Goal: Information Seeking & Learning: Learn about a topic

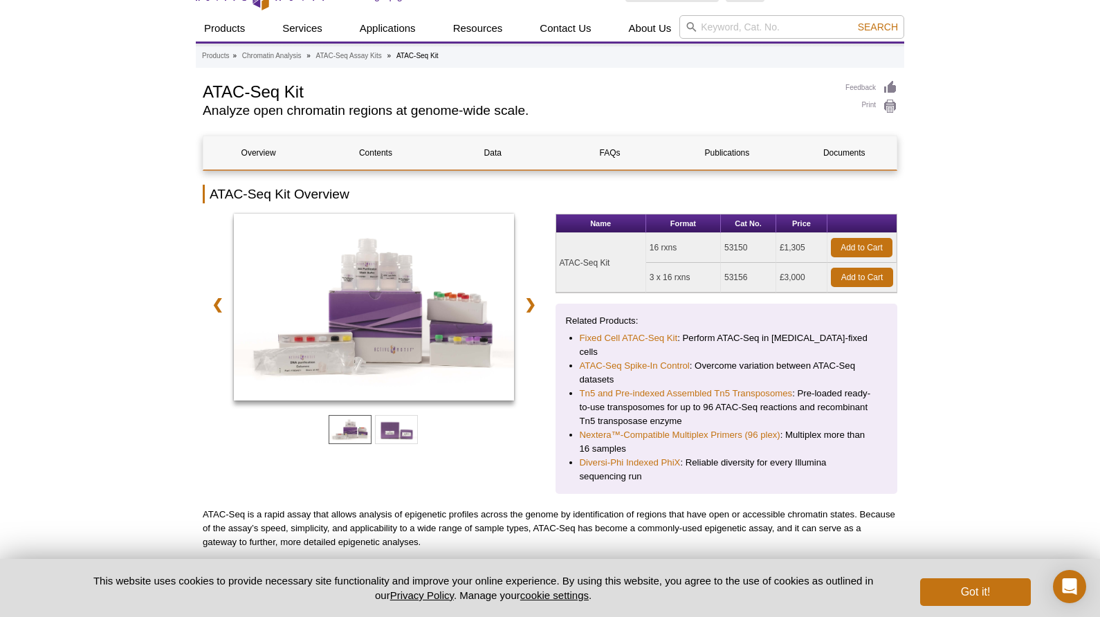
scroll to position [125, 0]
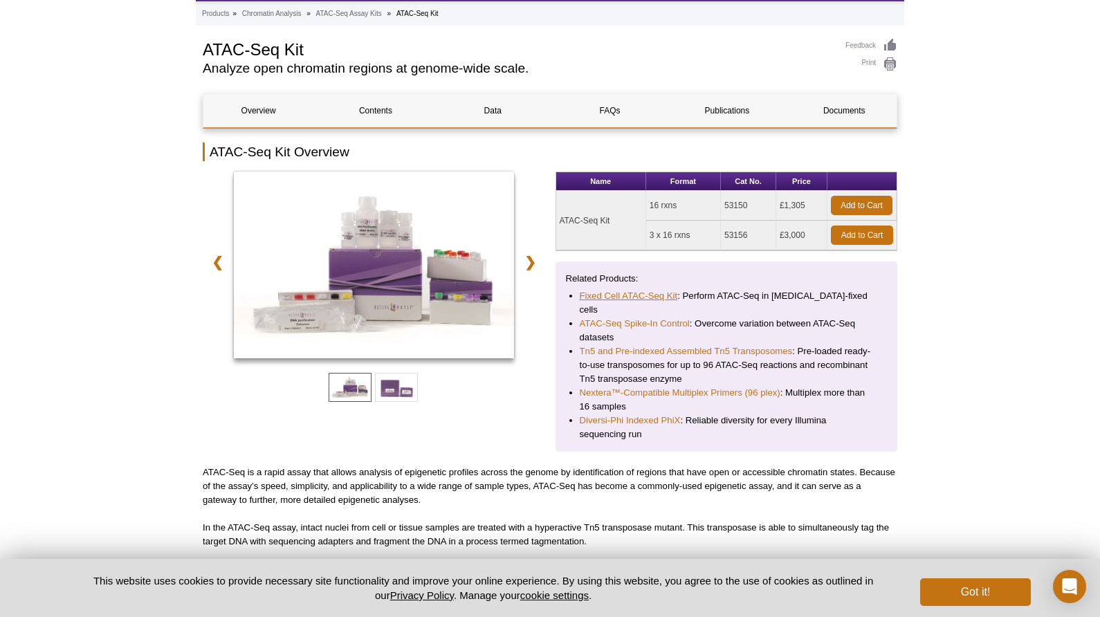
click at [660, 293] on link "Fixed Cell ATAC-Seq Kit" at bounding box center [629, 296] width 98 height 14
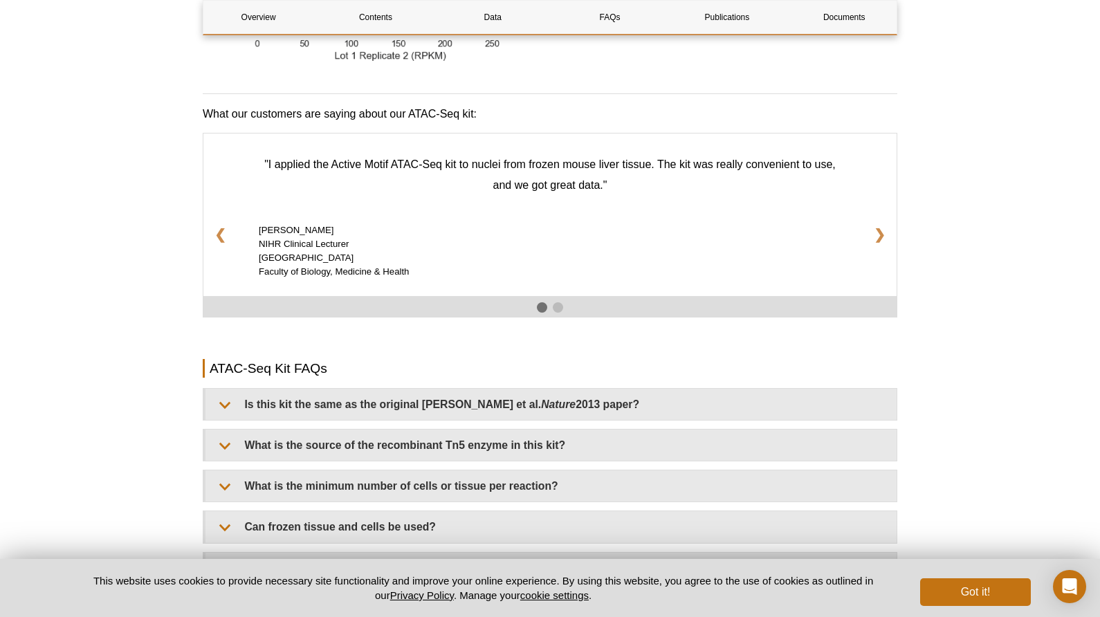
scroll to position [2093, 0]
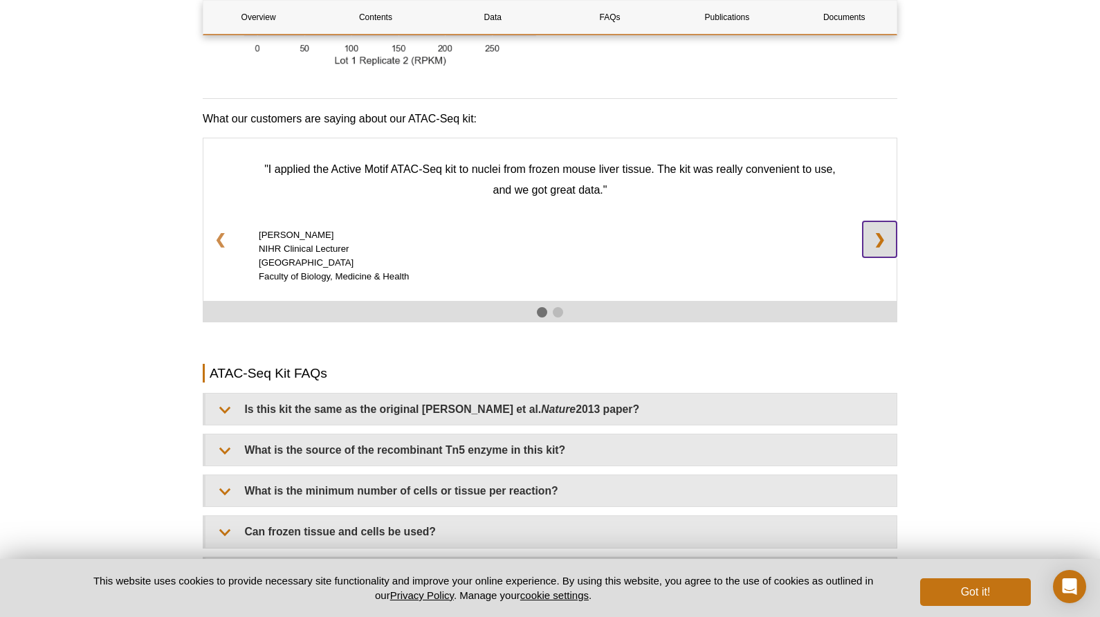
click at [880, 221] on link "❯" at bounding box center [880, 239] width 34 height 36
click at [882, 221] on link "❯" at bounding box center [880, 239] width 34 height 36
click at [864, 364] on h2 "ATAC-Seq Kit FAQs" at bounding box center [550, 373] width 695 height 19
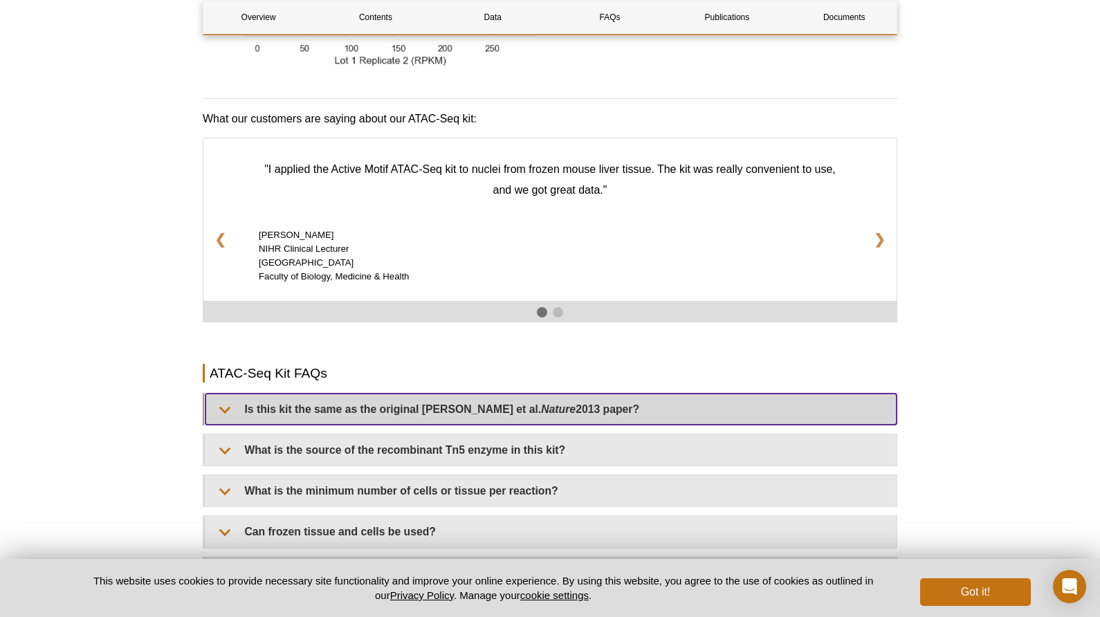
click at [788, 399] on summary "Is this kit the same as the original Buenrostro et al. Nature 2013 paper?" at bounding box center [551, 409] width 691 height 31
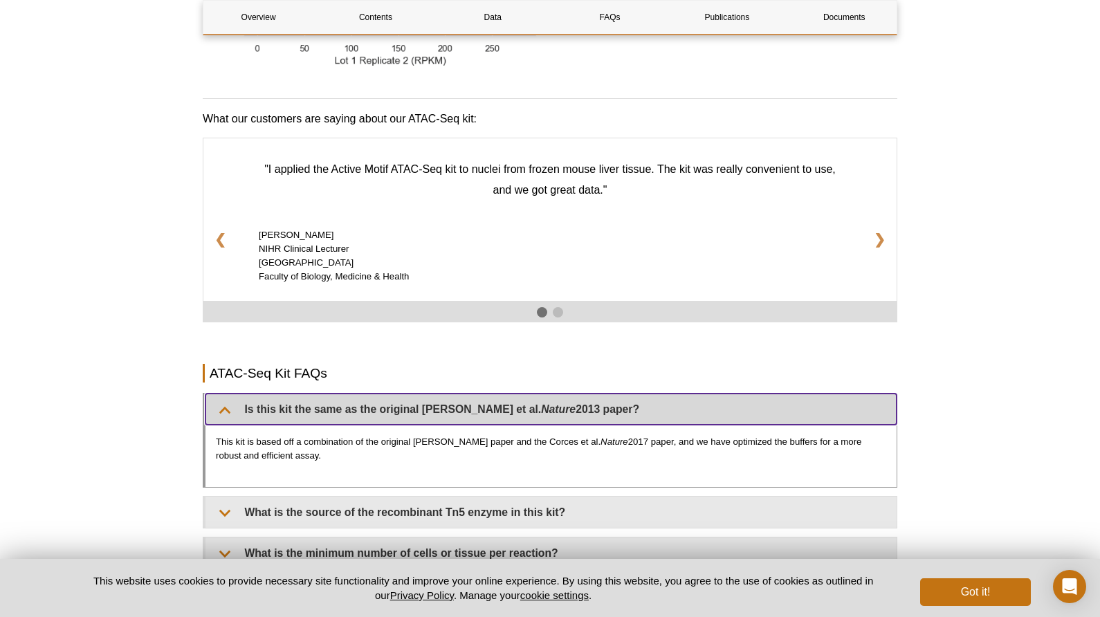
click at [789, 401] on summary "Is this kit the same as the original Buenrostro et al. Nature 2013 paper?" at bounding box center [551, 409] width 691 height 31
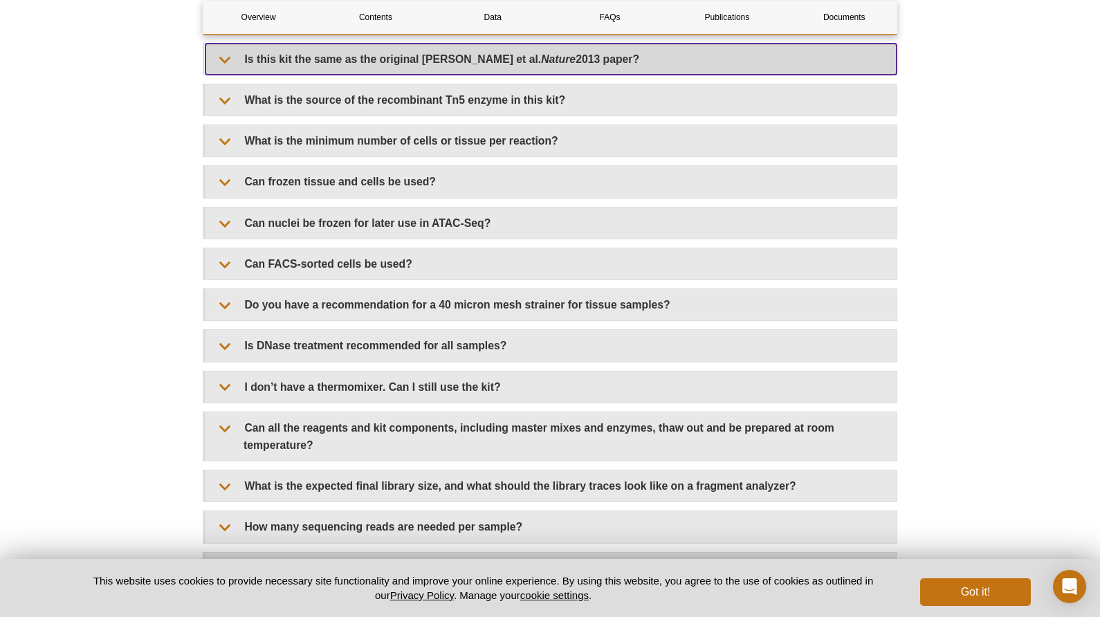
scroll to position [2444, 0]
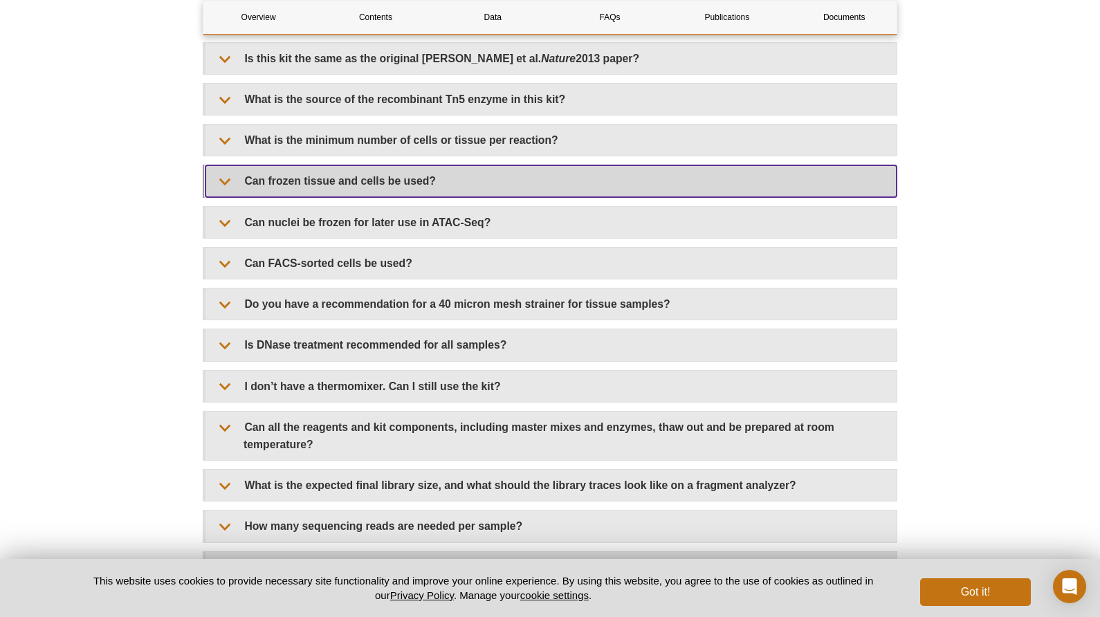
click at [491, 179] on summary "Can frozen tissue and cells be used?" at bounding box center [551, 180] width 691 height 31
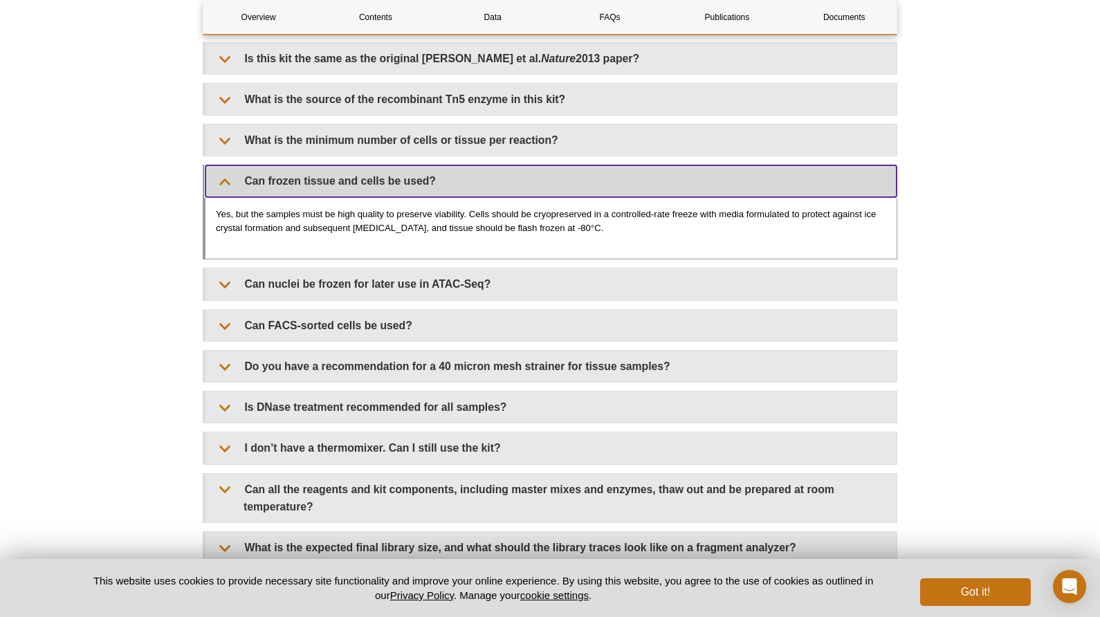
click at [592, 174] on summary "Can frozen tissue and cells be used?" at bounding box center [551, 180] width 691 height 31
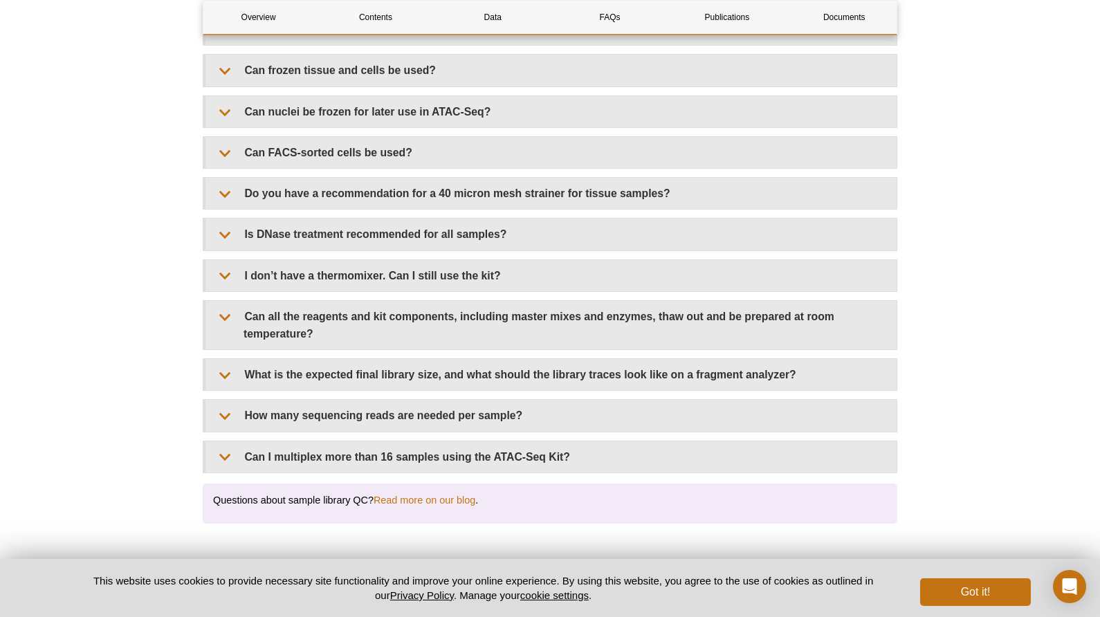
scroll to position [2562, 0]
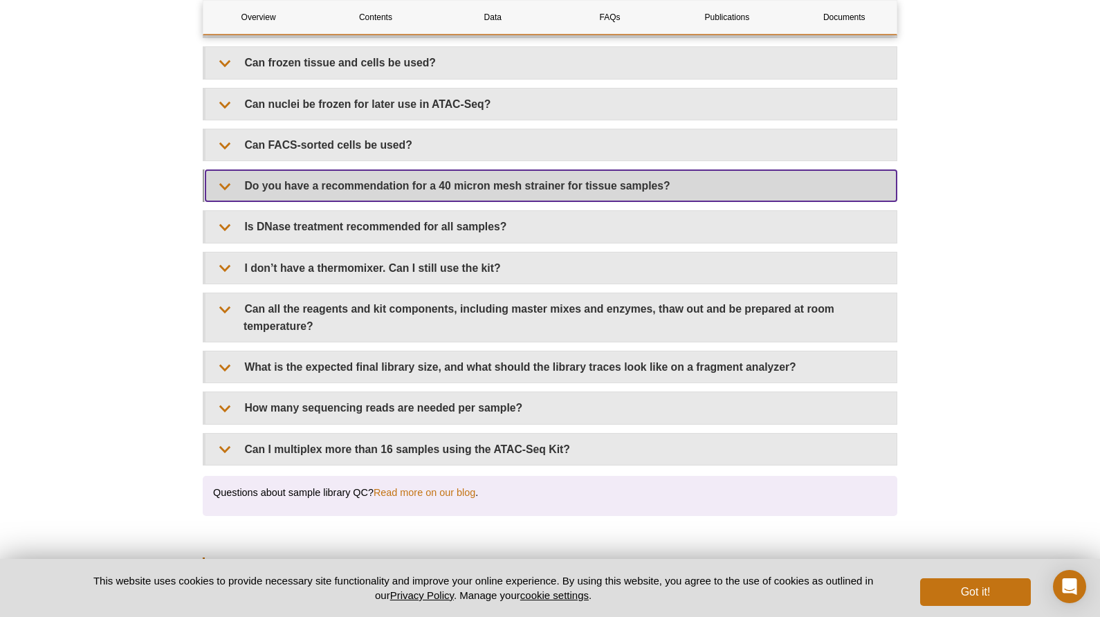
click at [652, 170] on summary "Do you have a recommendation for a 40 micron mesh strainer for tissue samples?" at bounding box center [551, 185] width 691 height 31
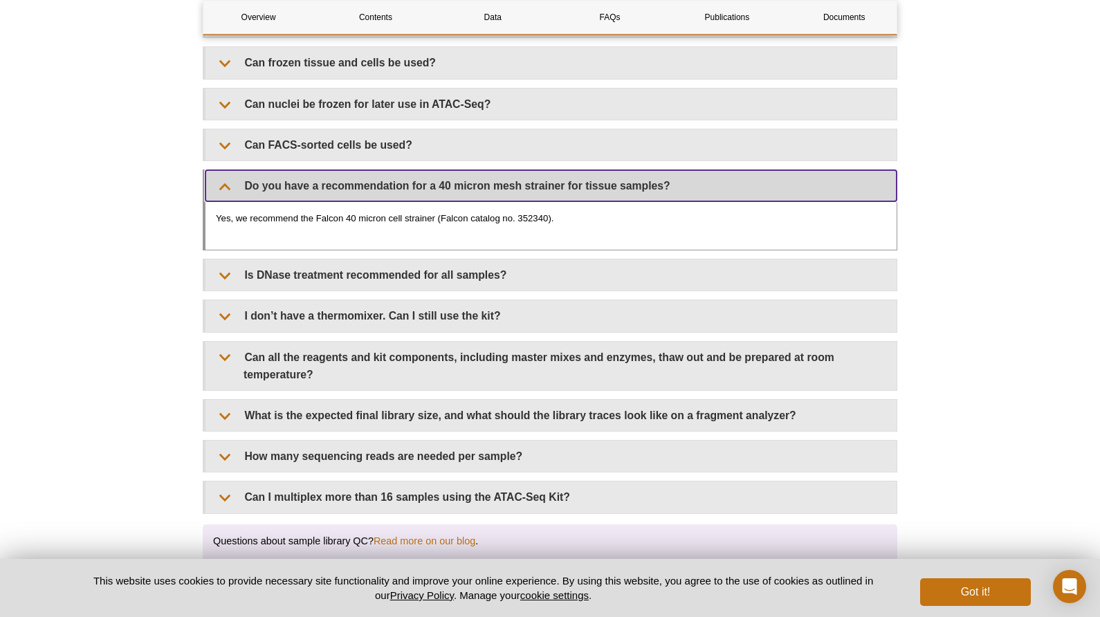
click at [655, 176] on summary "Do you have a recommendation for a 40 micron mesh strainer for tissue samples?" at bounding box center [551, 185] width 691 height 31
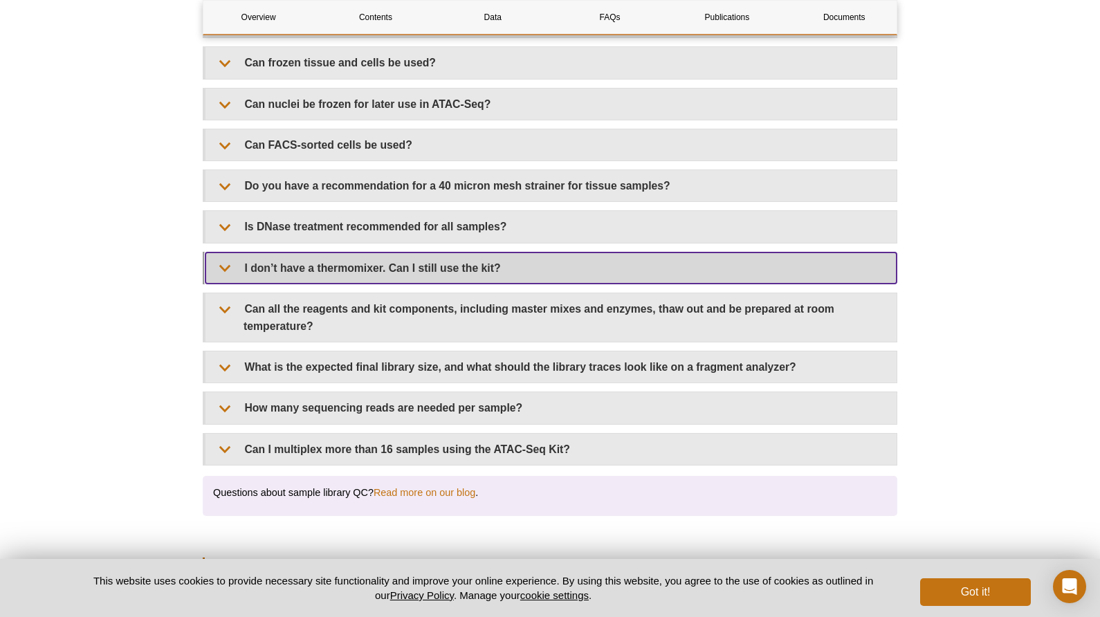
click at [756, 258] on summary "I don’t have a thermomixer. Can I still use the kit?" at bounding box center [551, 268] width 691 height 31
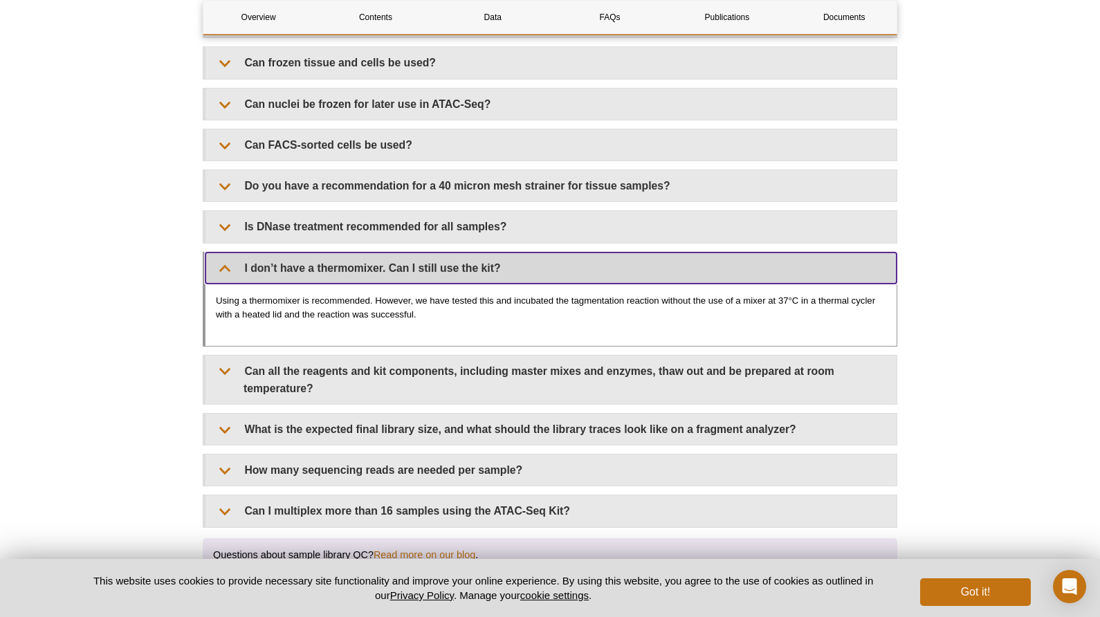
click at [761, 258] on summary "I don’t have a thermomixer. Can I still use the kit?" at bounding box center [551, 268] width 691 height 31
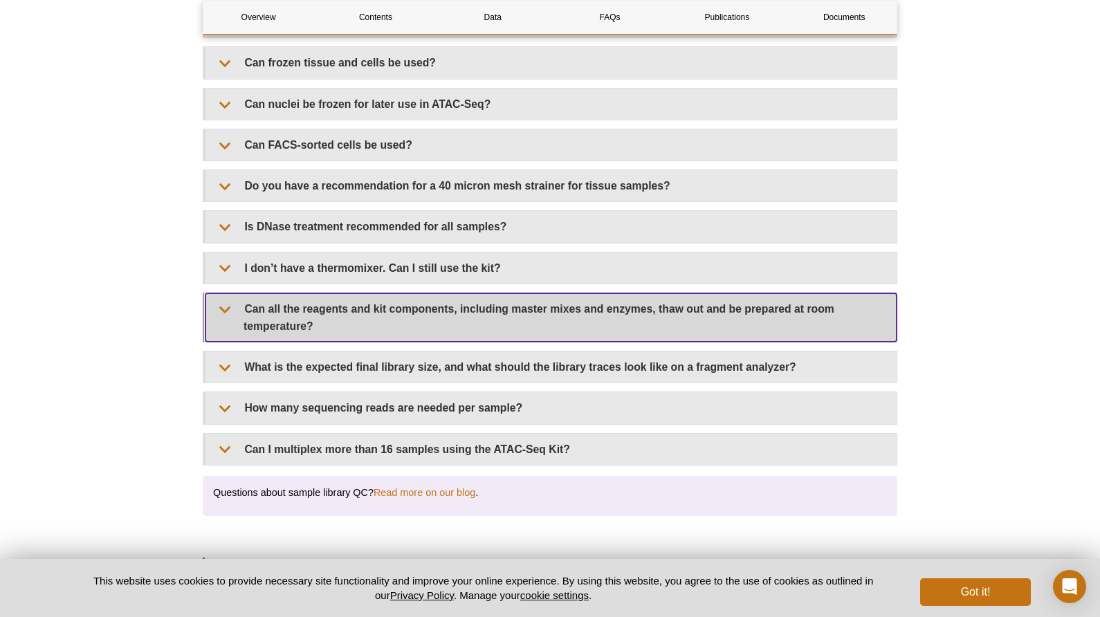
click at [817, 293] on summary "Can all the reagents and kit components, including master mixes and enzymes, th…" at bounding box center [551, 317] width 691 height 48
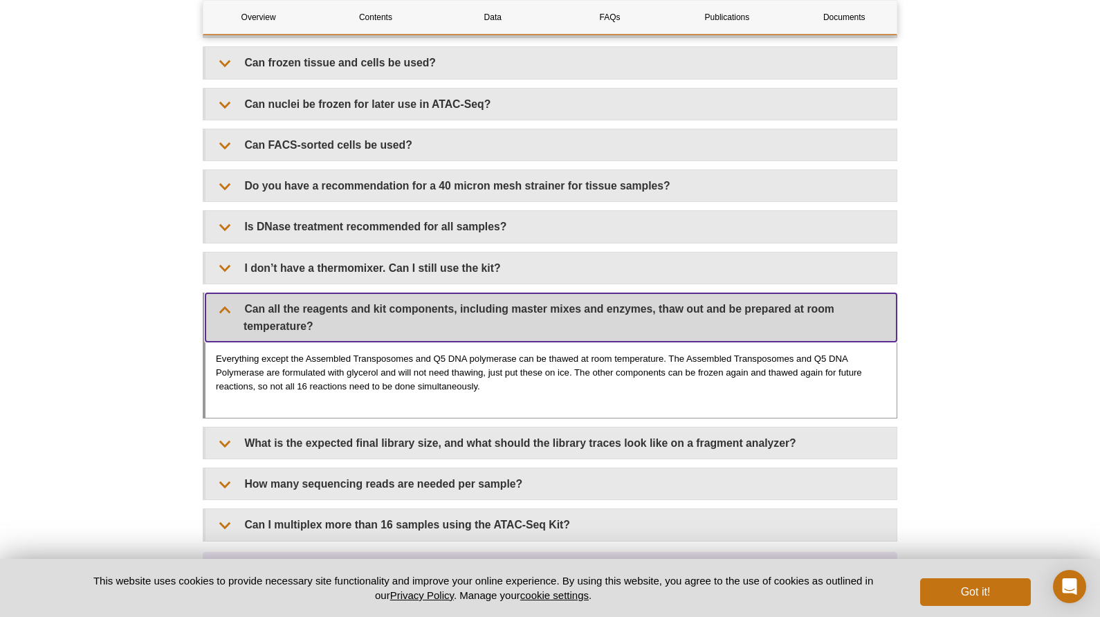
click at [817, 293] on summary "Can all the reagents and kit components, including master mixes and enzymes, th…" at bounding box center [551, 317] width 691 height 48
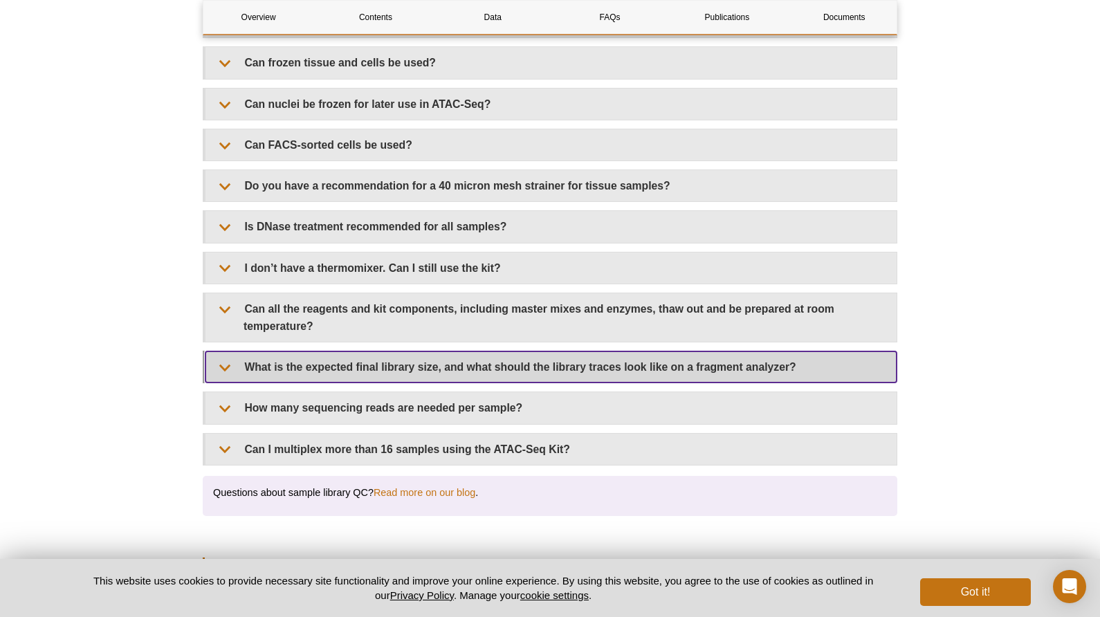
click at [813, 352] on summary "What is the expected final library size, and what should the library traces loo…" at bounding box center [551, 367] width 691 height 31
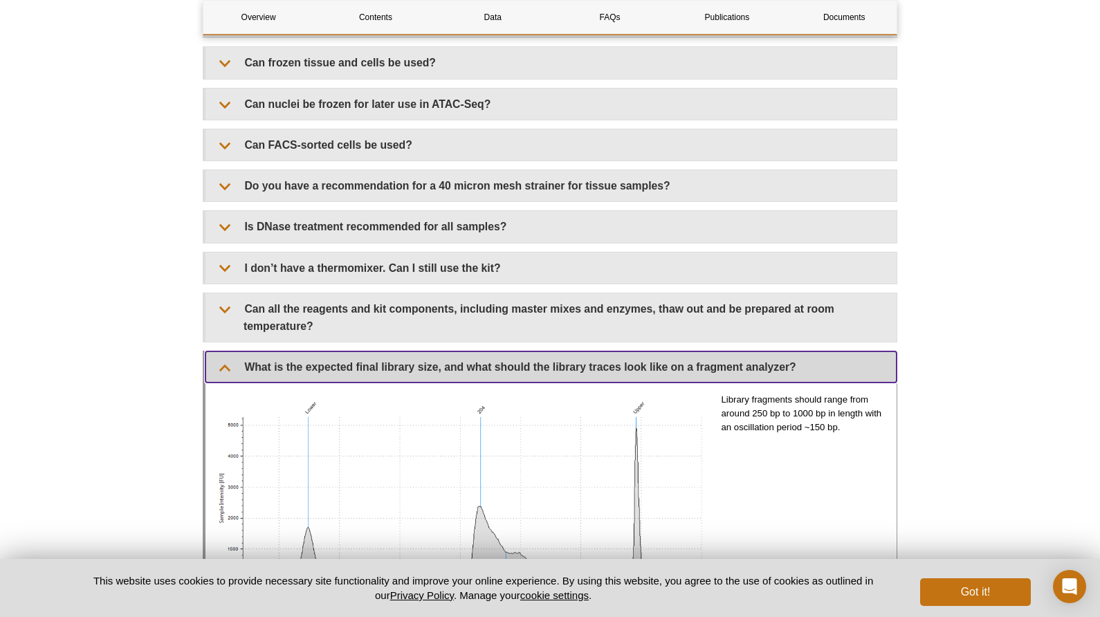
click at [813, 352] on summary "What is the expected final library size, and what should the library traces loo…" at bounding box center [551, 367] width 691 height 31
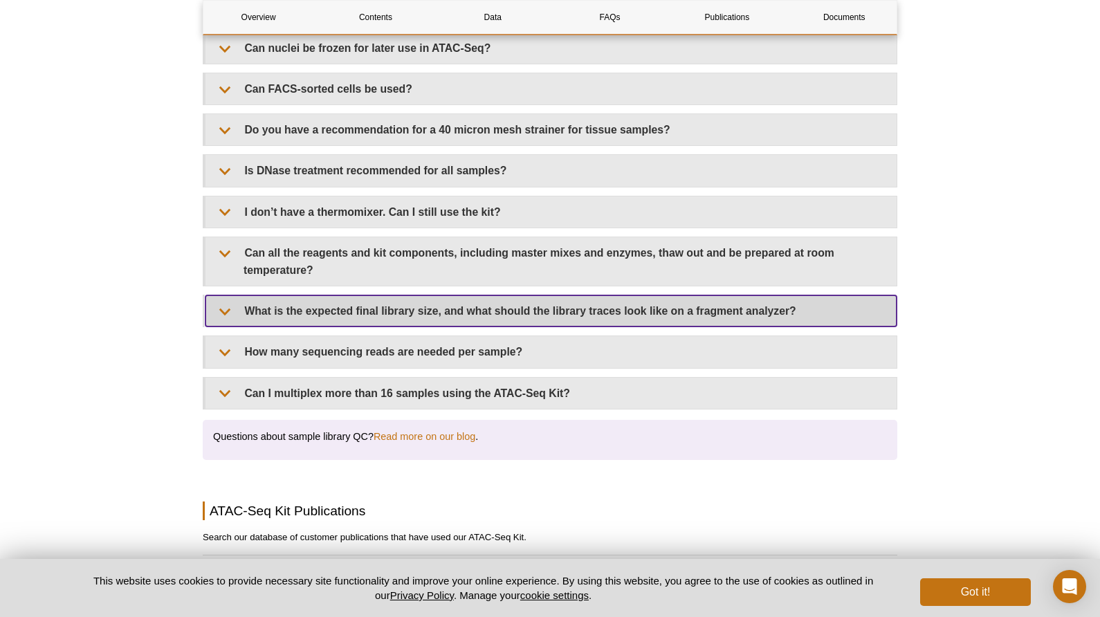
scroll to position [2608, 0]
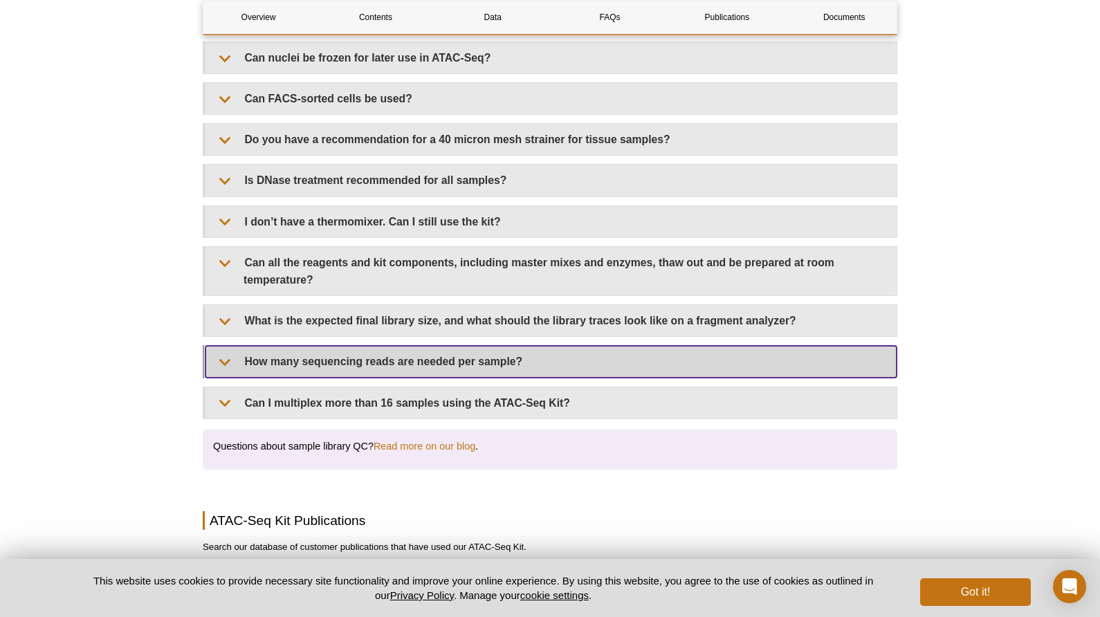
click at [459, 346] on summary "How many sequencing reads are needed per sample?" at bounding box center [551, 361] width 691 height 31
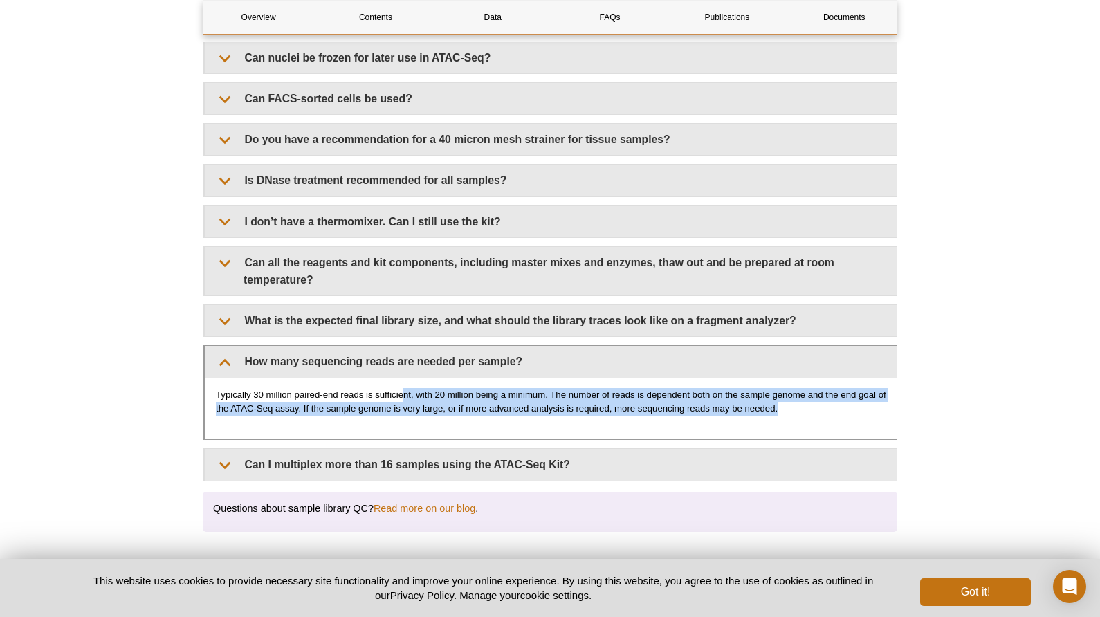
drag, startPoint x: 402, startPoint y: 376, endPoint x: 813, endPoint y: 392, distance: 411.4
click at [813, 392] on p "Typically 30 million paired-end reads is sufficient, with 20 million being a mi…" at bounding box center [551, 402] width 671 height 28
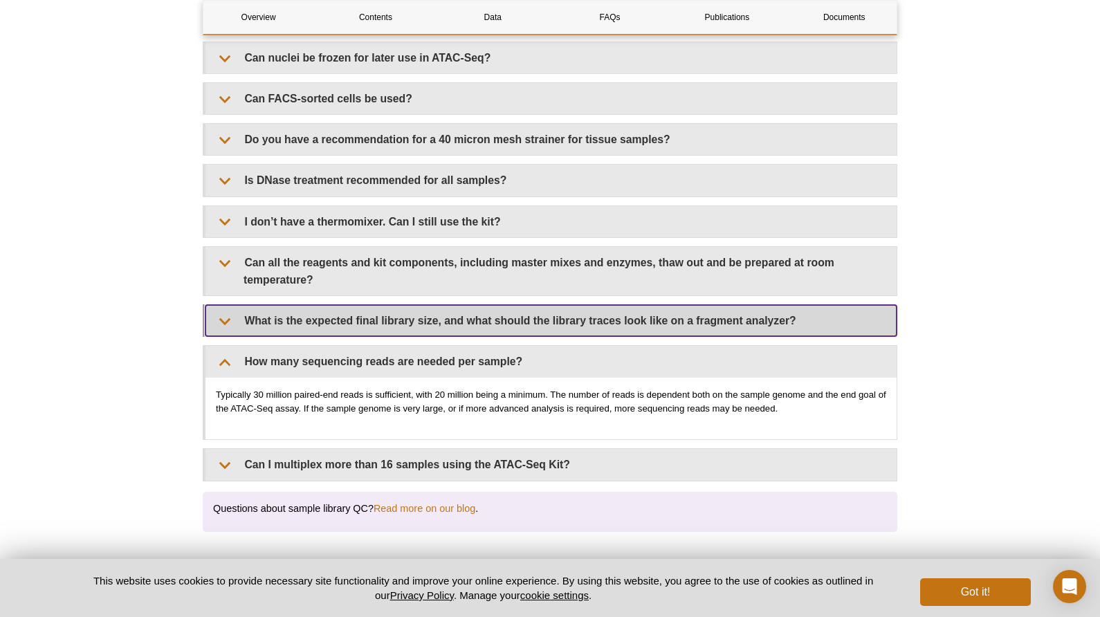
click at [718, 305] on summary "What is the expected final library size, and what should the library traces loo…" at bounding box center [551, 320] width 691 height 31
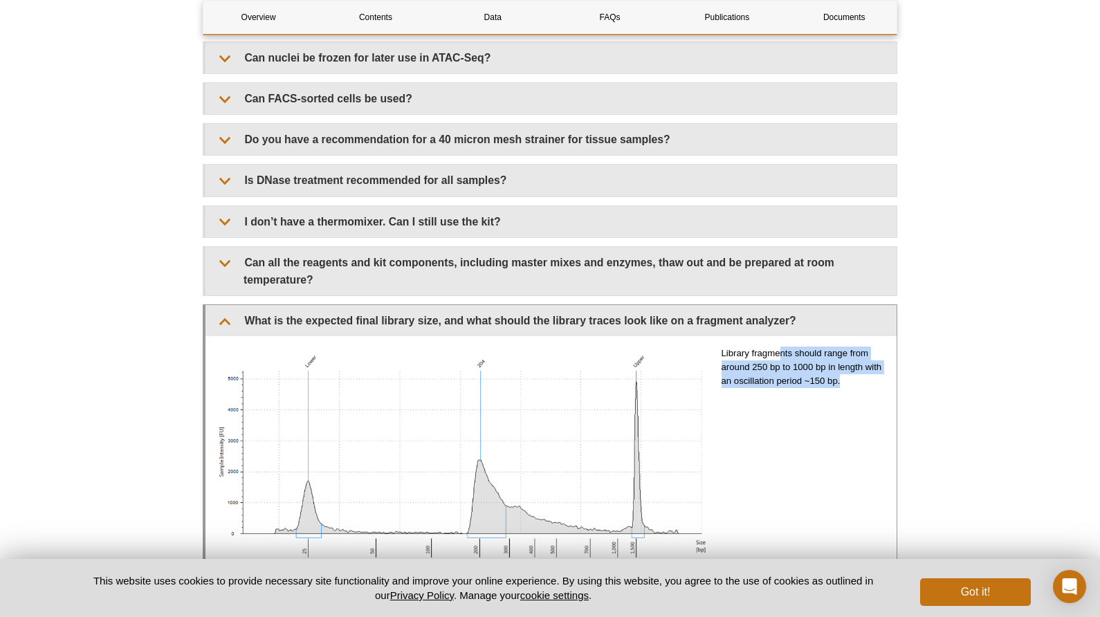
drag, startPoint x: 783, startPoint y: 336, endPoint x: 851, endPoint y: 357, distance: 71.1
click at [851, 357] on p "Library fragments should range from around 250 bp to 1000 bp in length with an …" at bounding box center [804, 368] width 165 height 42
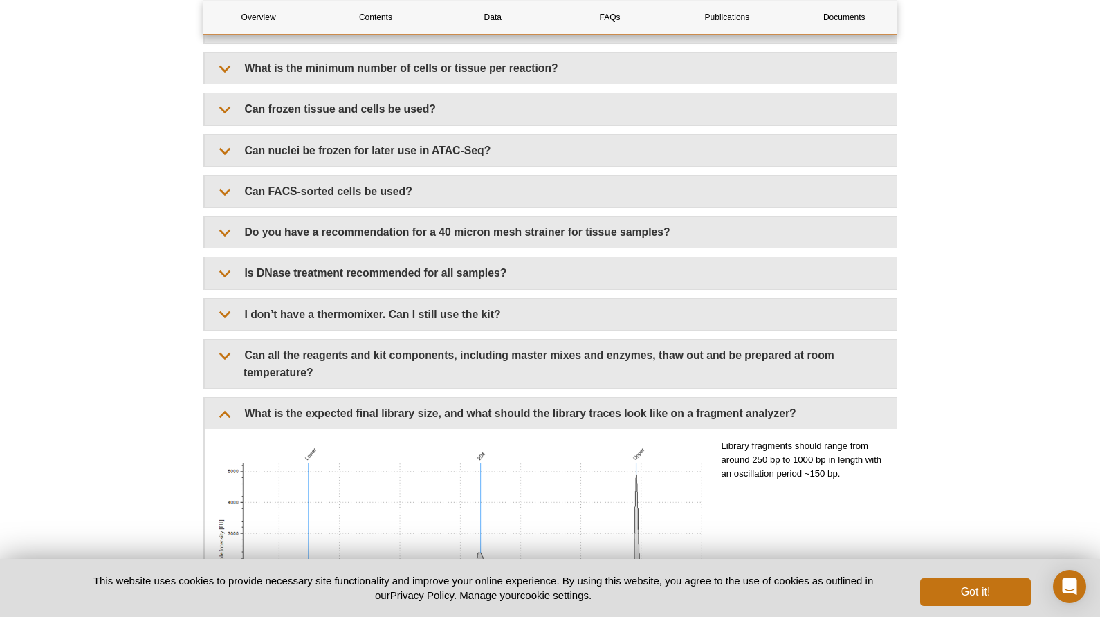
scroll to position [2390, 0]
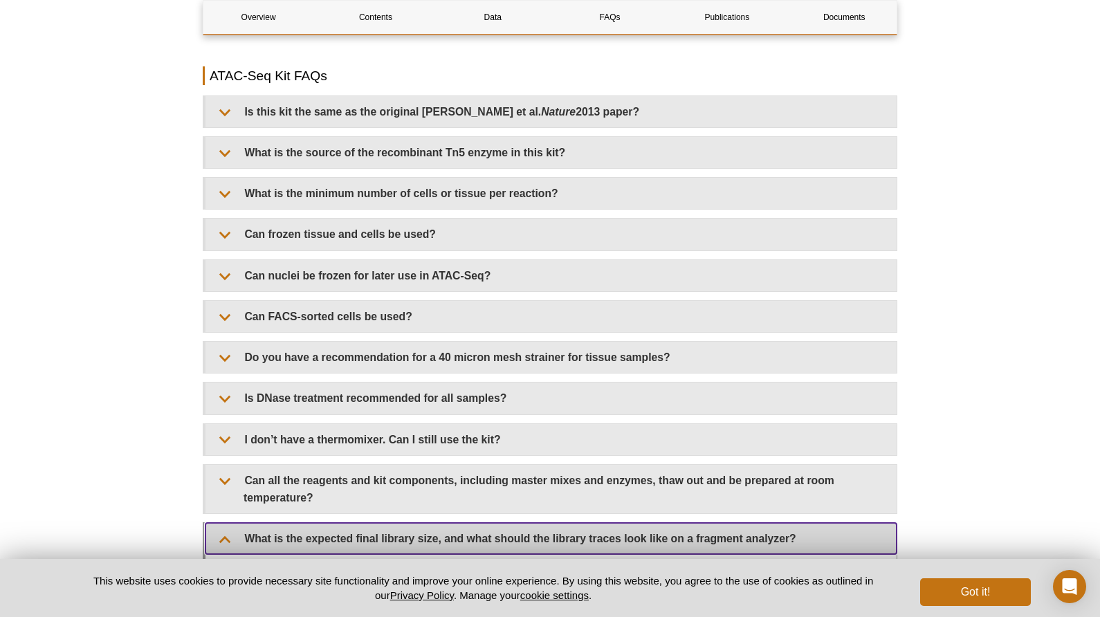
click at [720, 523] on summary "What is the expected final library size, and what should the library traces loo…" at bounding box center [551, 538] width 691 height 31
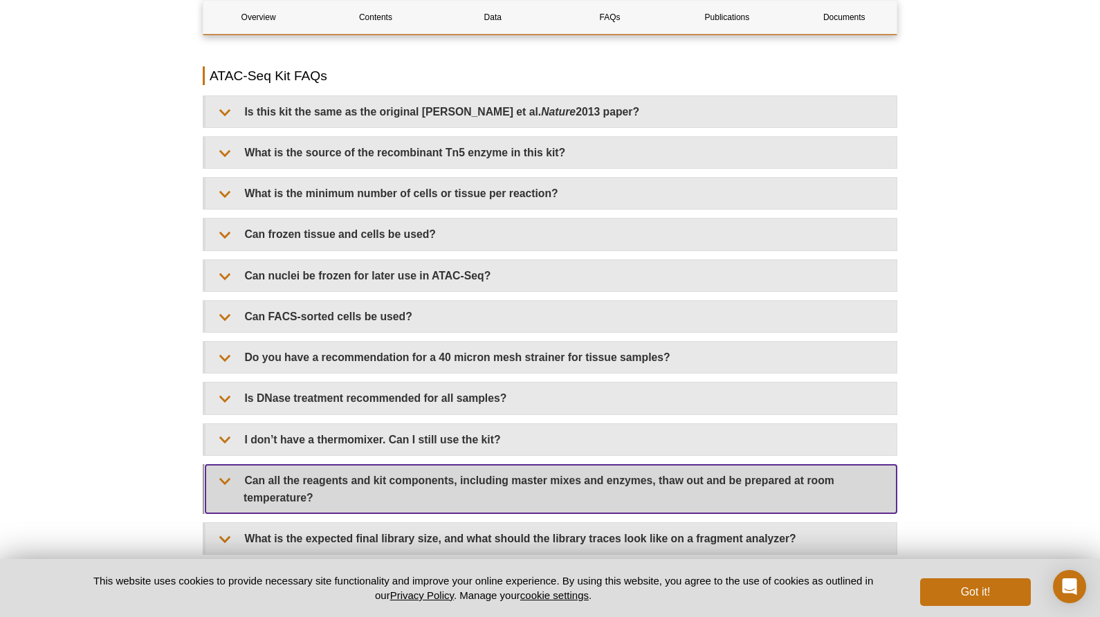
click at [855, 481] on summary "Can all the reagents and kit components, including master mixes and enzymes, th…" at bounding box center [551, 489] width 691 height 48
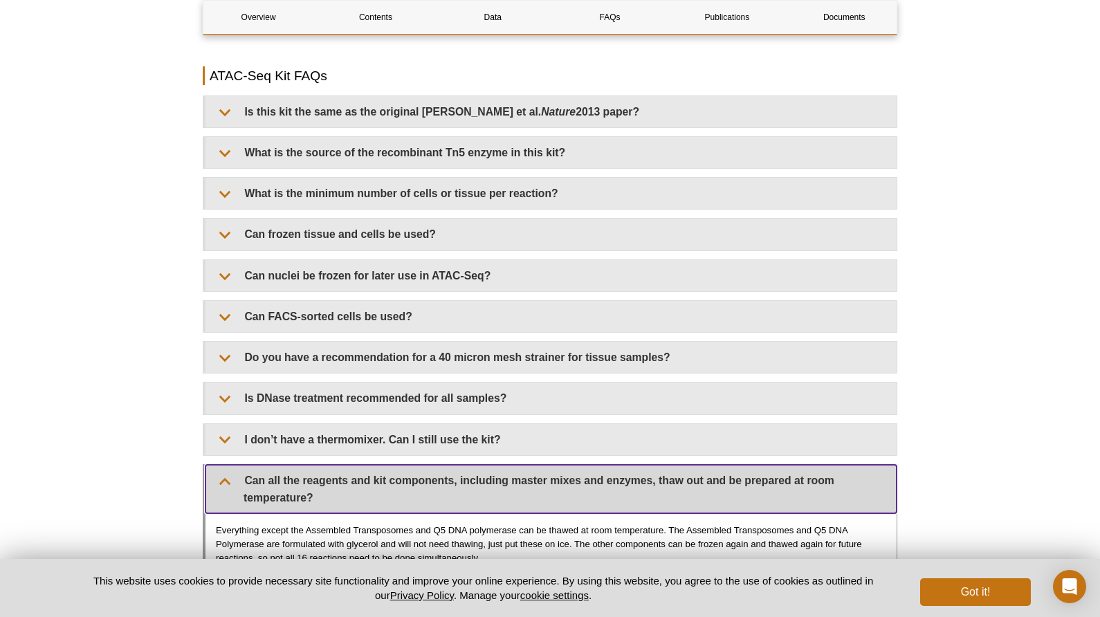
click at [837, 469] on summary "Can all the reagents and kit components, including master mixes and enzymes, th…" at bounding box center [551, 489] width 691 height 48
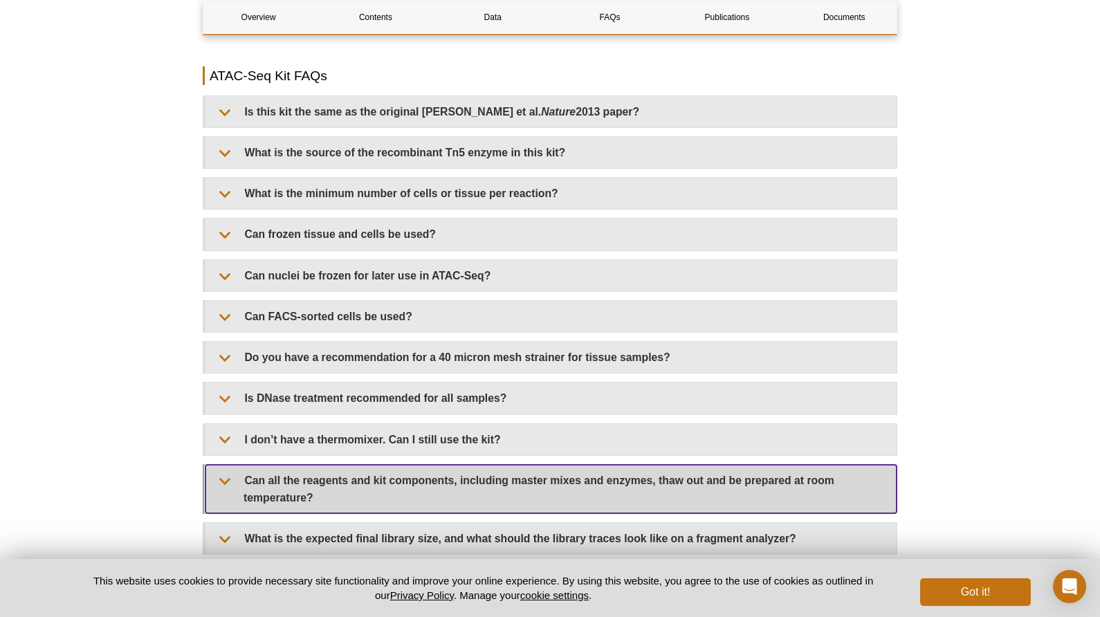
click at [839, 470] on summary "Can all the reagents and kit components, including master mixes and enzymes, th…" at bounding box center [551, 489] width 691 height 48
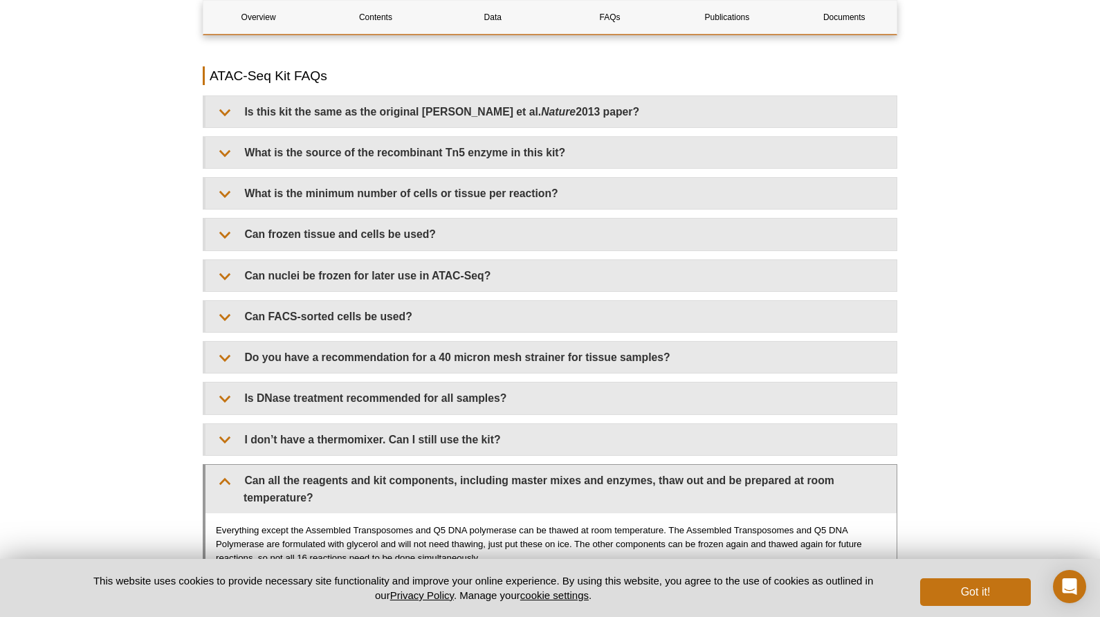
click at [809, 524] on p "Everything except the Assembled Transposomes and Q5 DNA polymerase can be thawe…" at bounding box center [551, 545] width 671 height 42
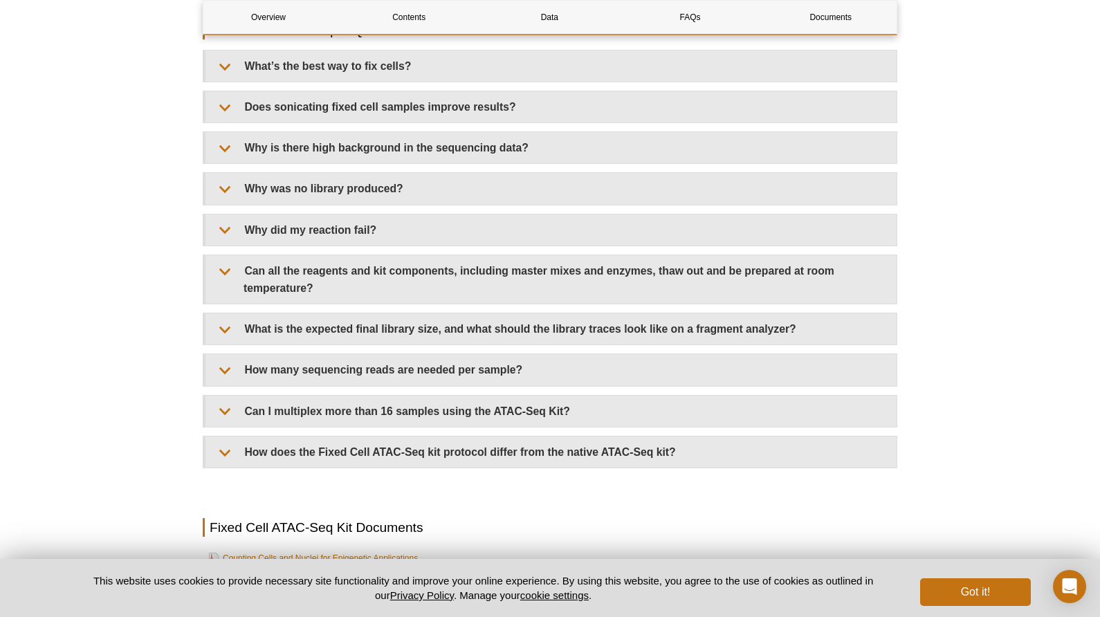
scroll to position [3641, 0]
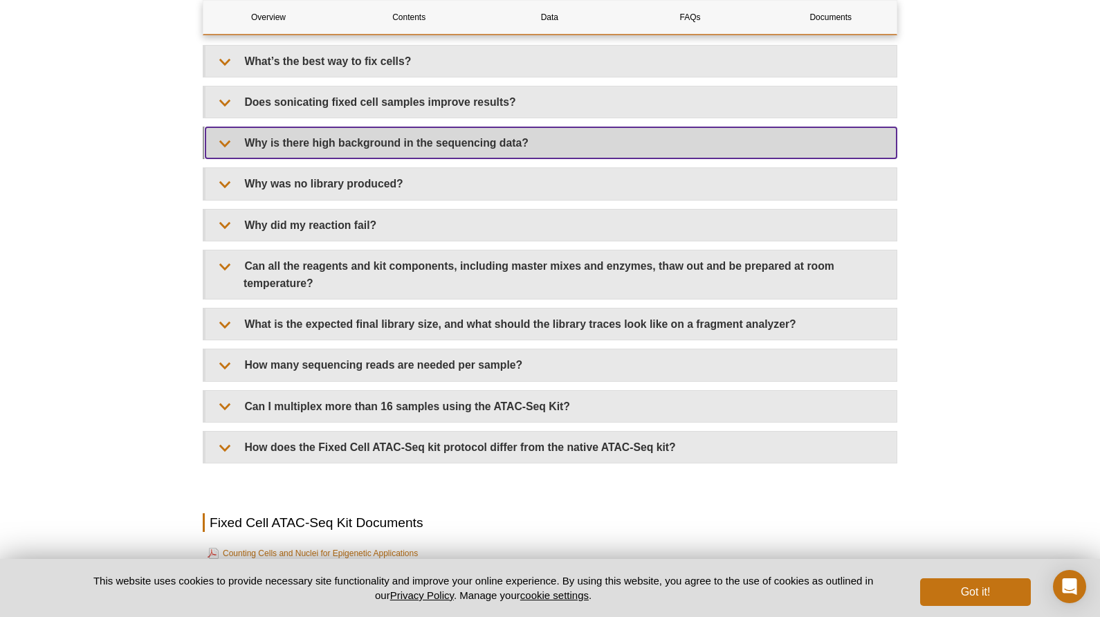
click at [793, 154] on summary "Why is there high background in the sequencing data?" at bounding box center [551, 142] width 691 height 31
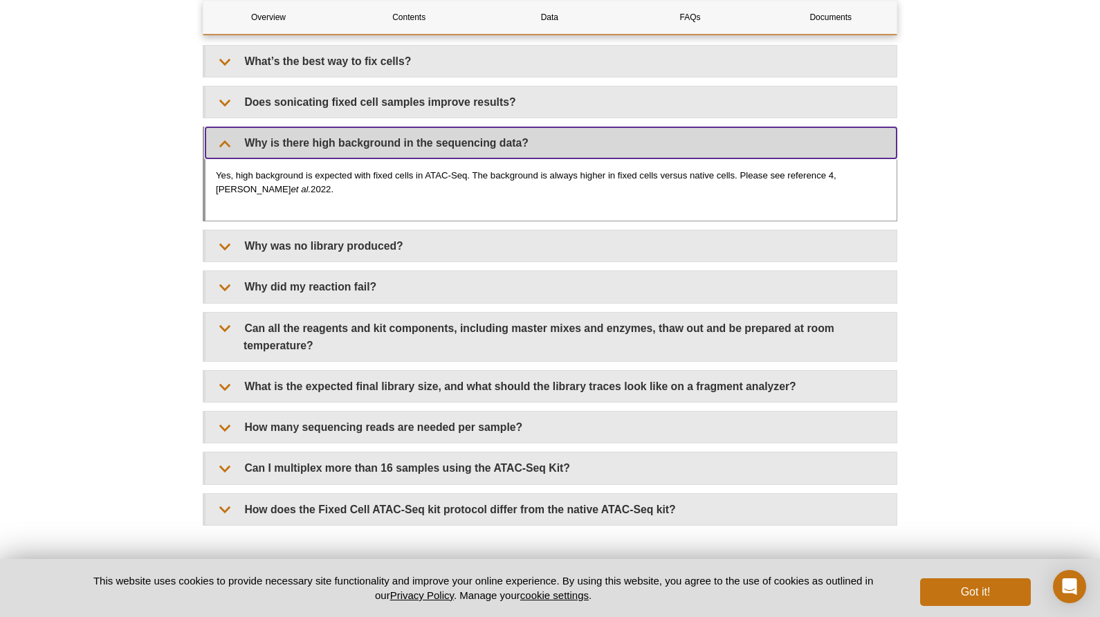
click at [787, 147] on summary "Why is there high background in the sequencing data?" at bounding box center [551, 142] width 691 height 31
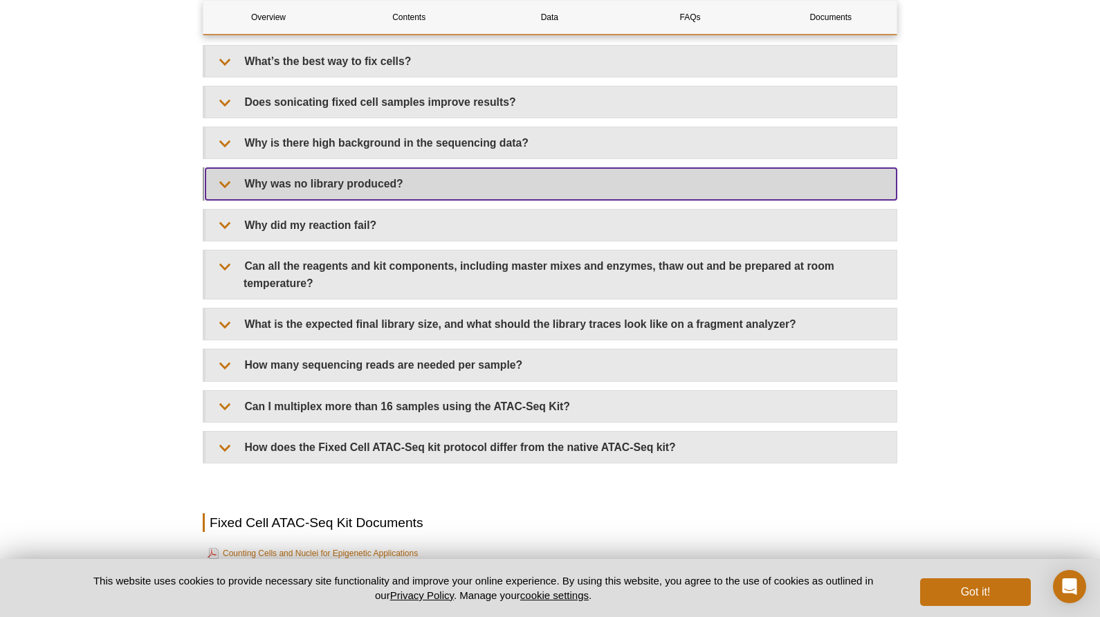
click at [715, 196] on summary "Why was no library produced?" at bounding box center [551, 183] width 691 height 31
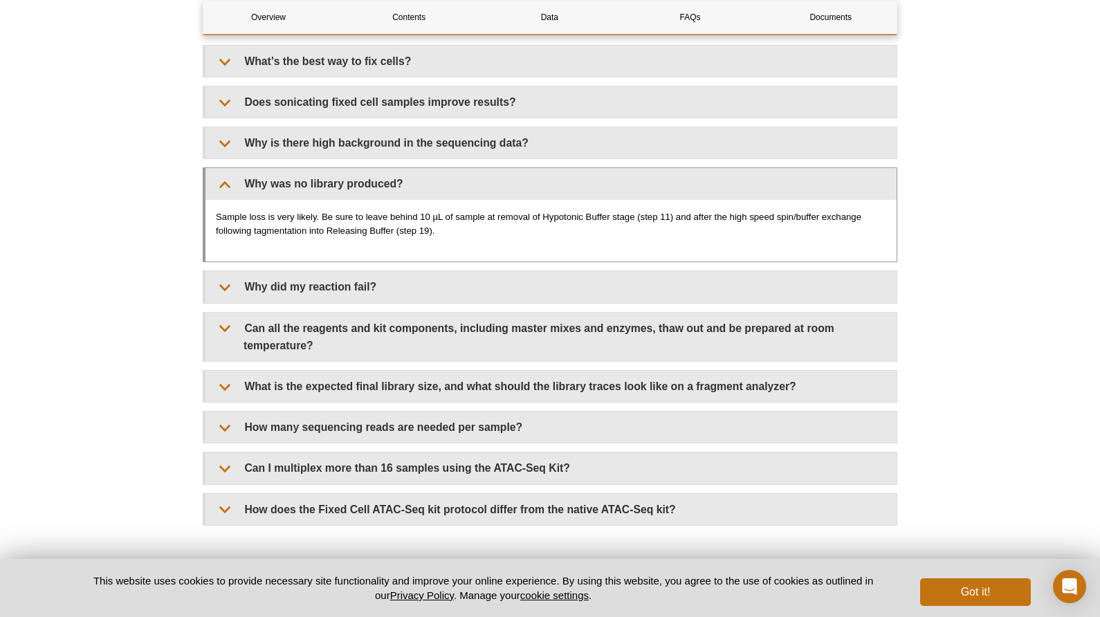
click at [739, 200] on div "Sample loss is very likely. Be sure to leave behind 10 µL of sample at removal …" at bounding box center [551, 231] width 691 height 62
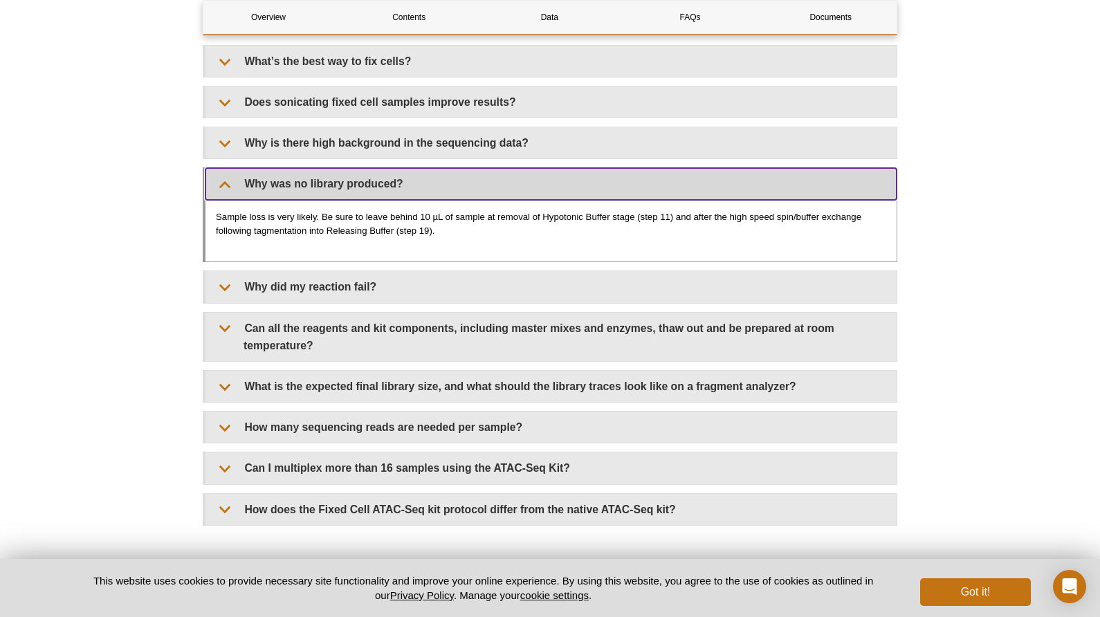
click at [726, 192] on summary "Why was no library produced?" at bounding box center [551, 183] width 691 height 31
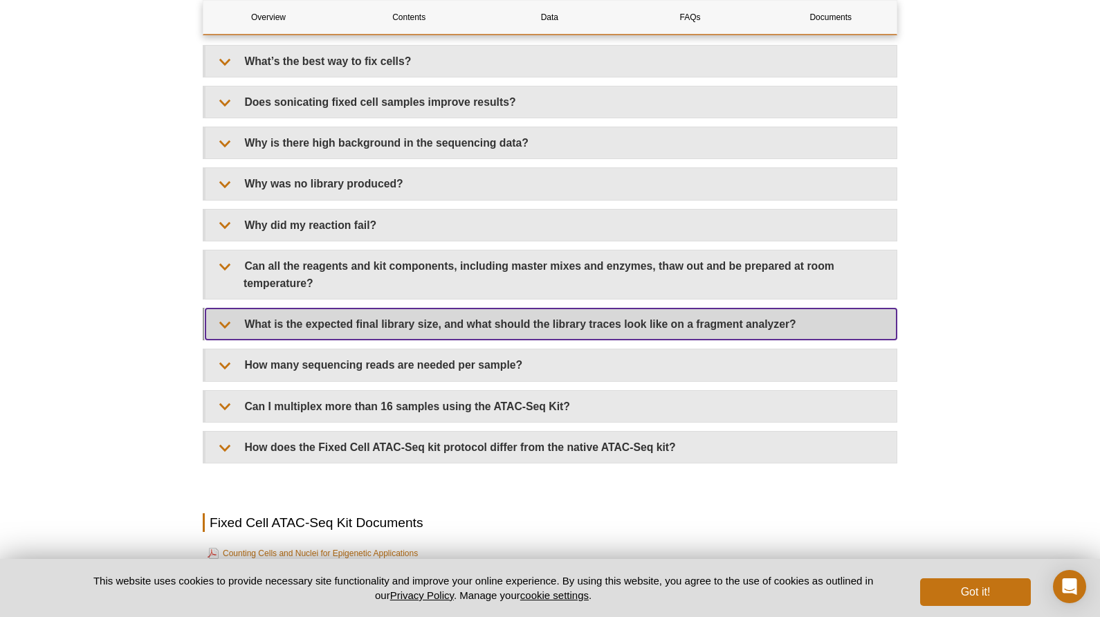
click at [679, 316] on summary "What is the expected final library size, and what should the library traces loo…" at bounding box center [551, 324] width 691 height 31
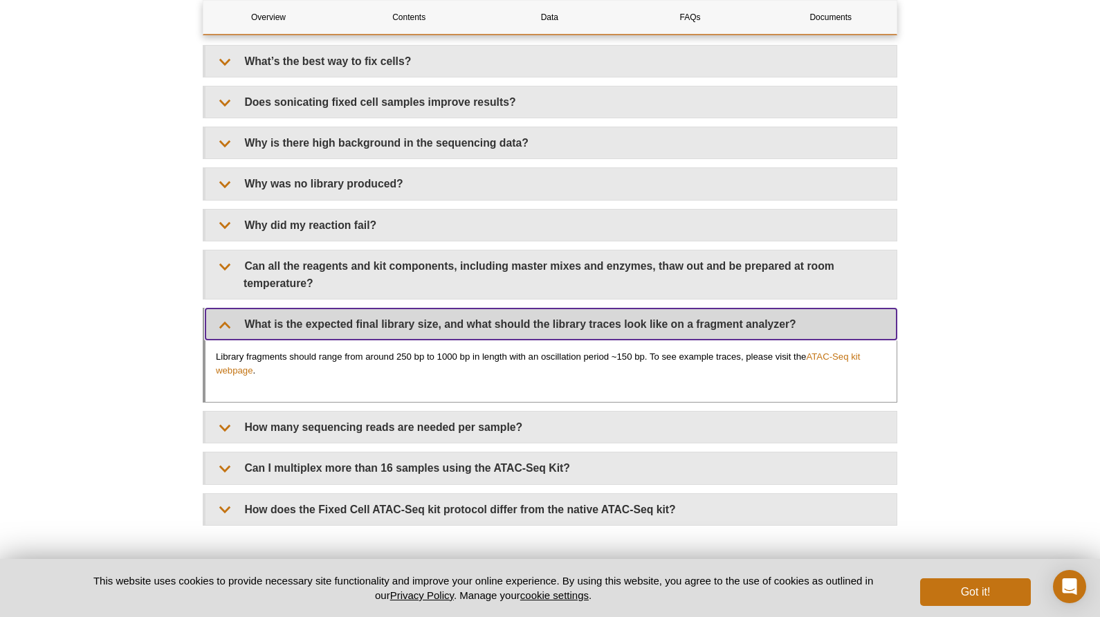
click at [684, 313] on summary "What is the expected final library size, and what should the library traces loo…" at bounding box center [551, 324] width 691 height 31
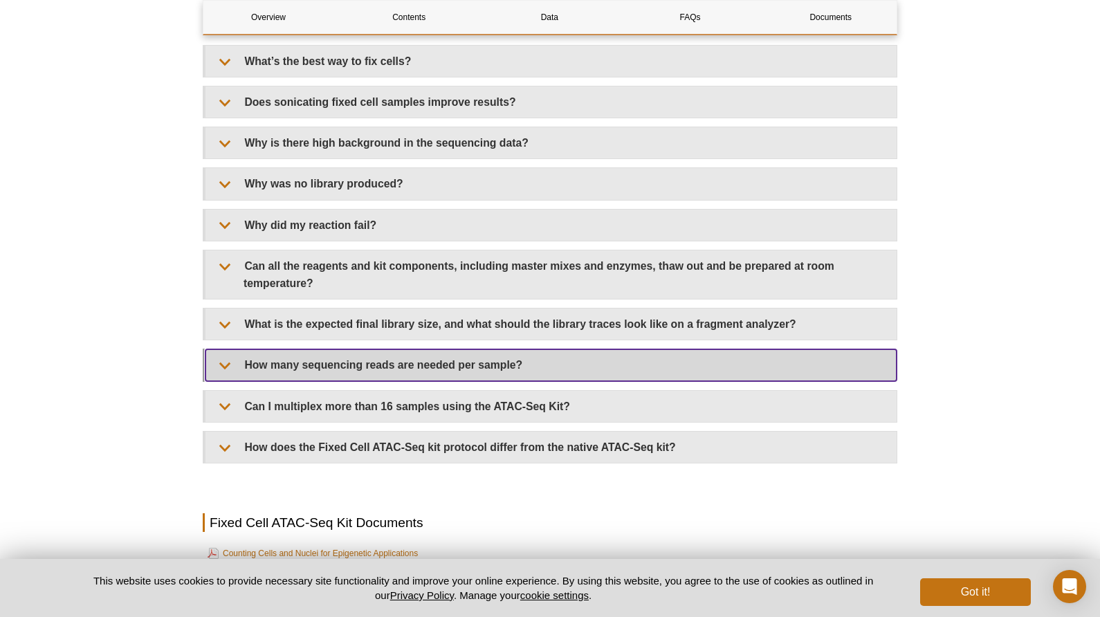
click at [635, 365] on summary "How many sequencing reads are needed per sample?" at bounding box center [551, 364] width 691 height 31
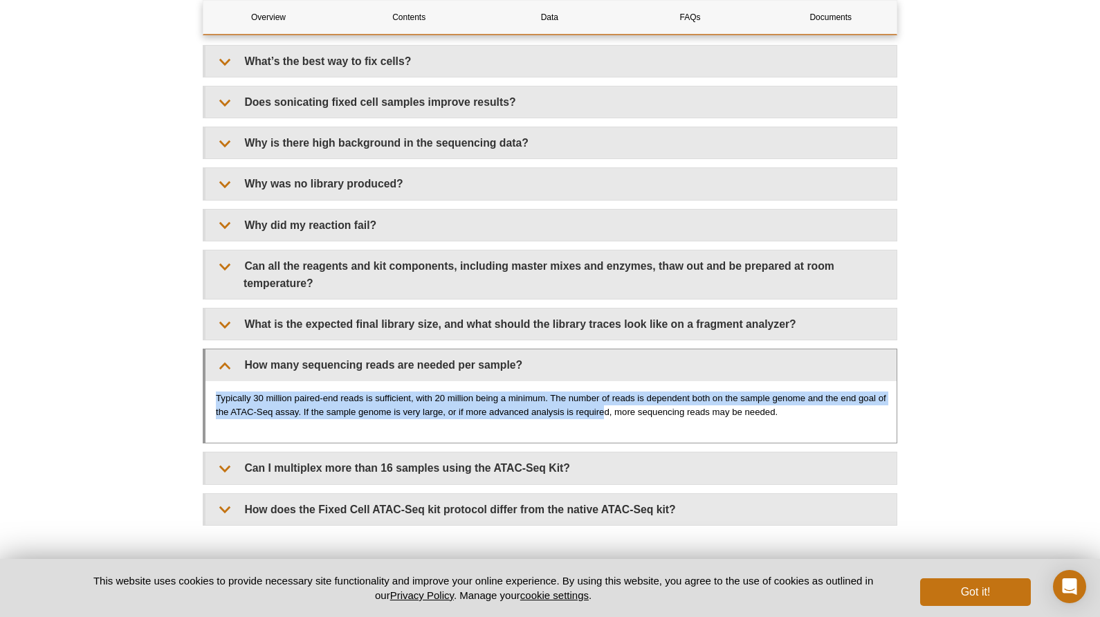
drag, startPoint x: 616, startPoint y: 403, endPoint x: 633, endPoint y: 386, distance: 24.5
click at [633, 392] on p "Typically 30 million paired-end reads is sufficient, with 20 million being a mi…" at bounding box center [551, 406] width 671 height 28
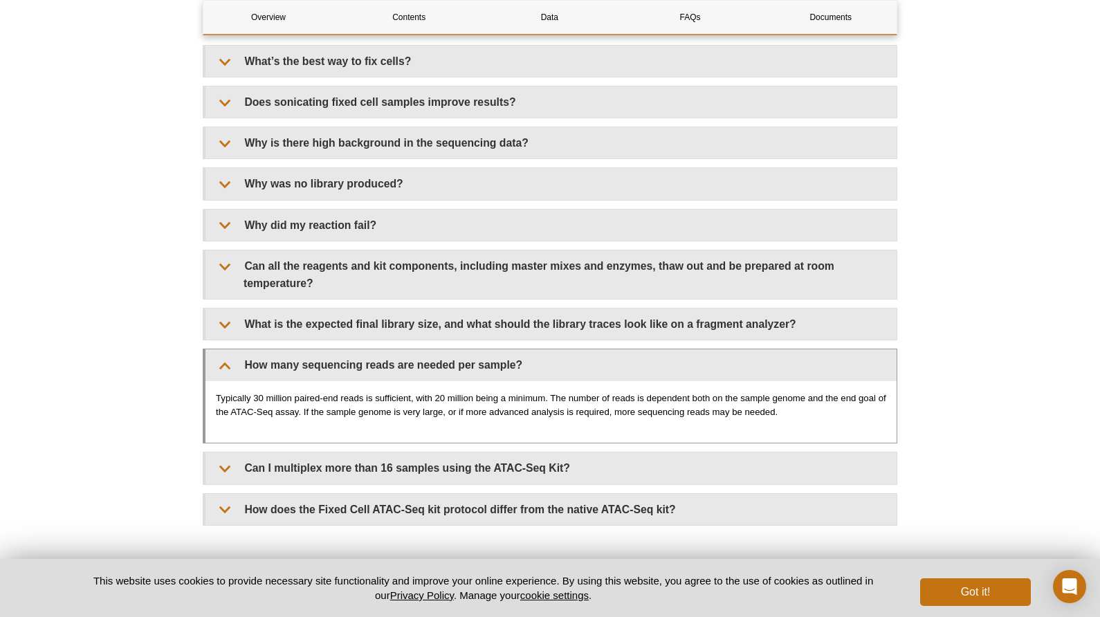
click at [666, 407] on p "Typically 30 million paired-end reads is sufficient, with 20 million being a mi…" at bounding box center [551, 406] width 671 height 28
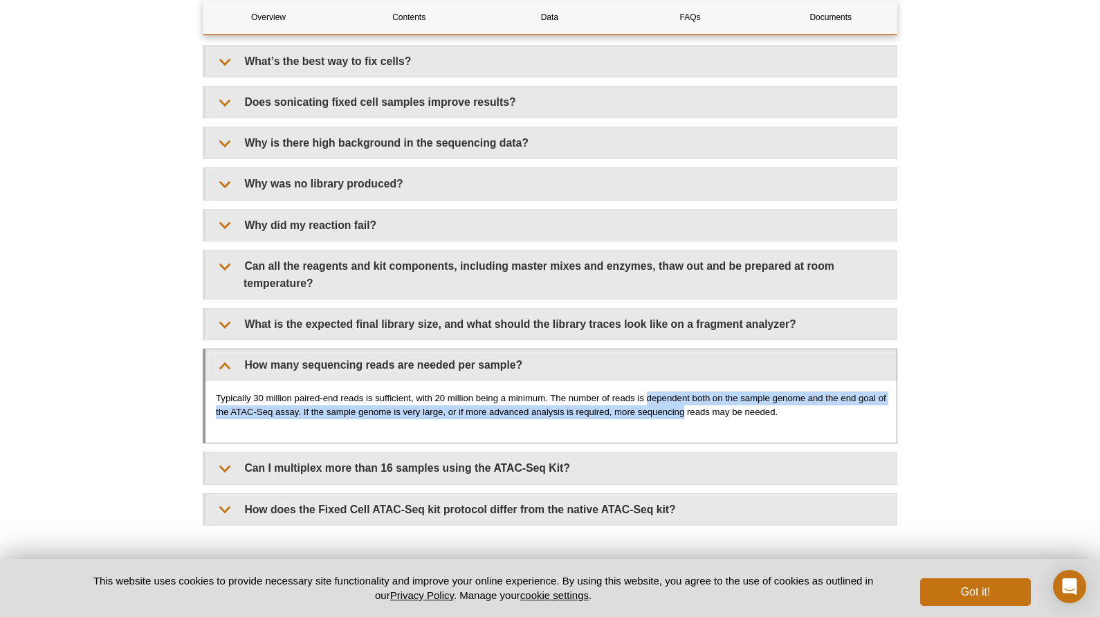
drag, startPoint x: 666, startPoint y: 407, endPoint x: 657, endPoint y: 387, distance: 22.0
click at [657, 392] on p "Typically 30 million paired-end reads is sufficient, with 20 million being a mi…" at bounding box center [551, 406] width 671 height 28
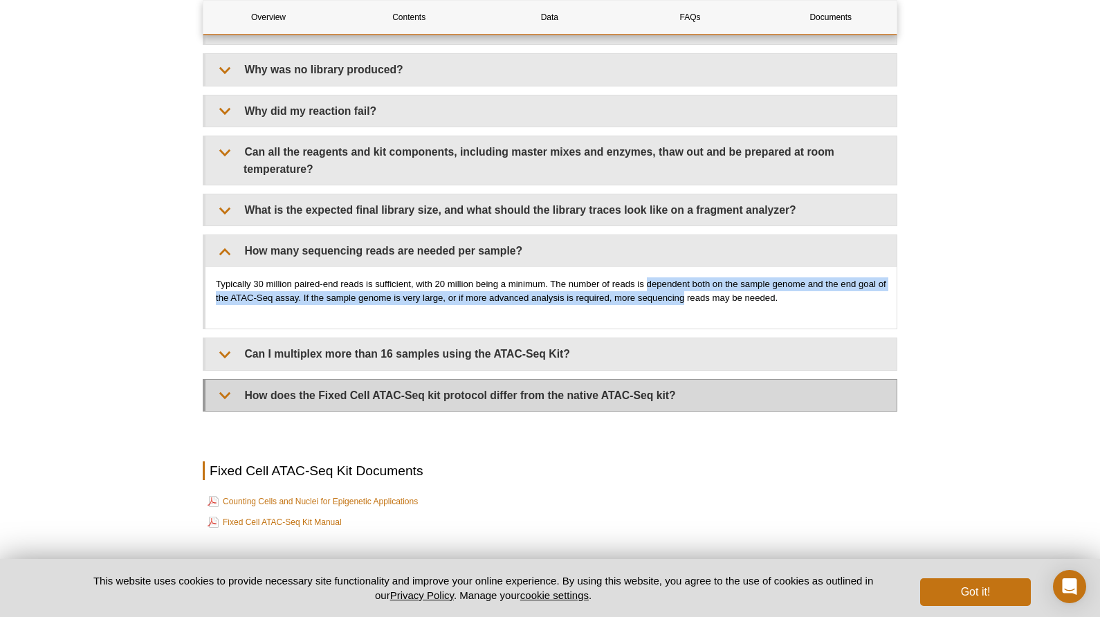
scroll to position [3836, 0]
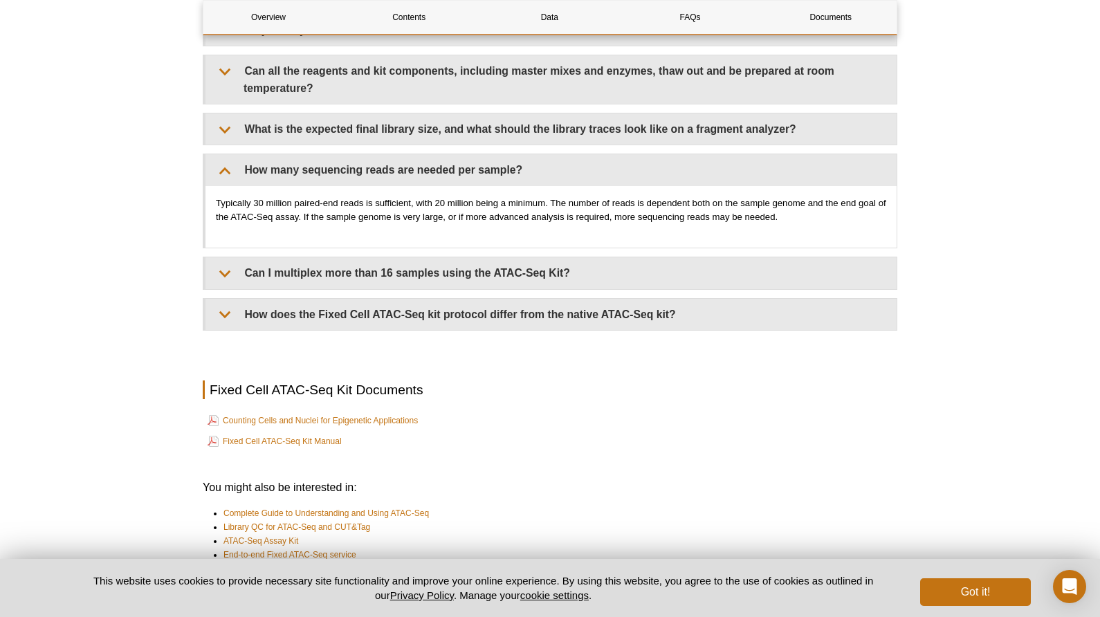
click at [706, 287] on div "What’s the best way to fix cells? Please see the Kit manual for our recommended…" at bounding box center [550, 90] width 695 height 481
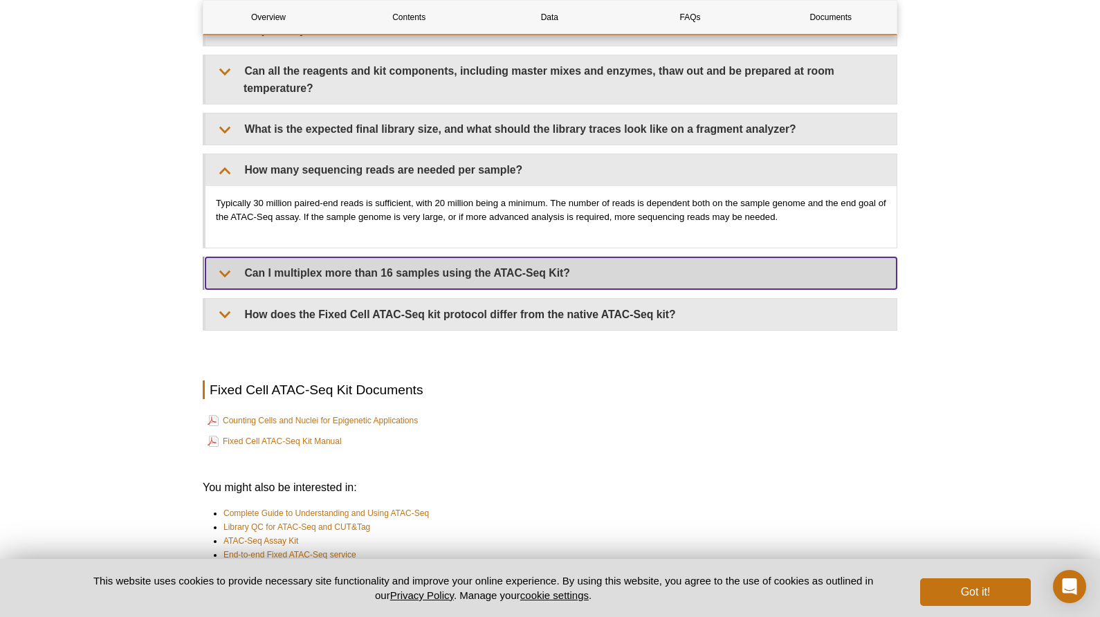
click at [703, 279] on summary "Can I multiplex more than 16 samples using the ATAC-Seq Kit?" at bounding box center [551, 272] width 691 height 31
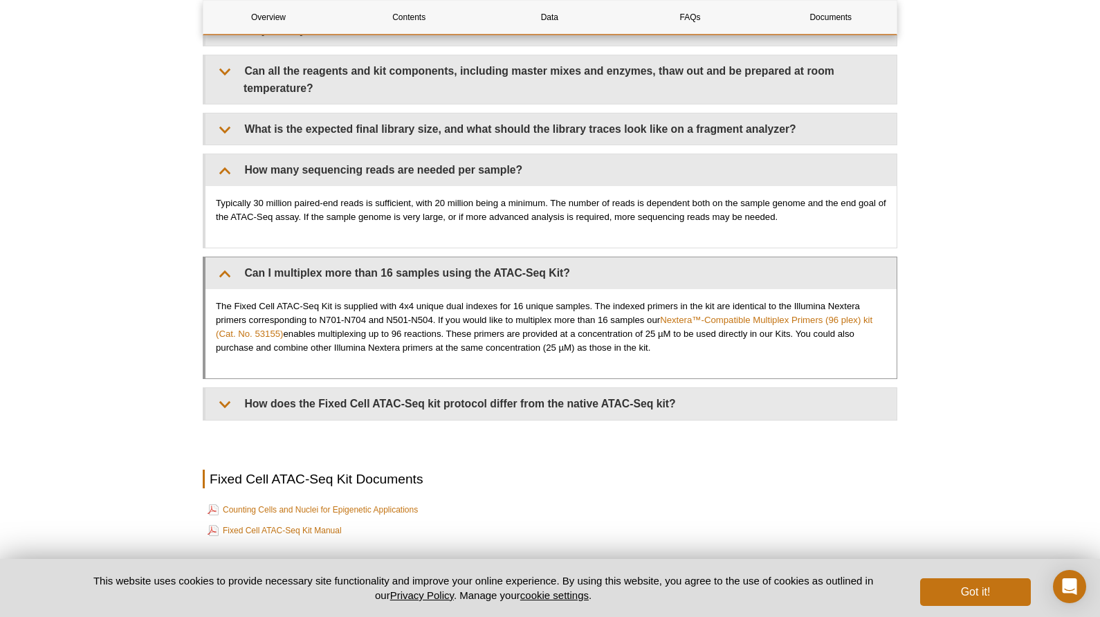
drag, startPoint x: 727, startPoint y: 282, endPoint x: 669, endPoint y: 304, distance: 62.5
click at [671, 304] on p "The Fixed Cell ATAC-Seq Kit is supplied with 4x4 unique dual indexes for 16 uni…" at bounding box center [551, 327] width 671 height 55
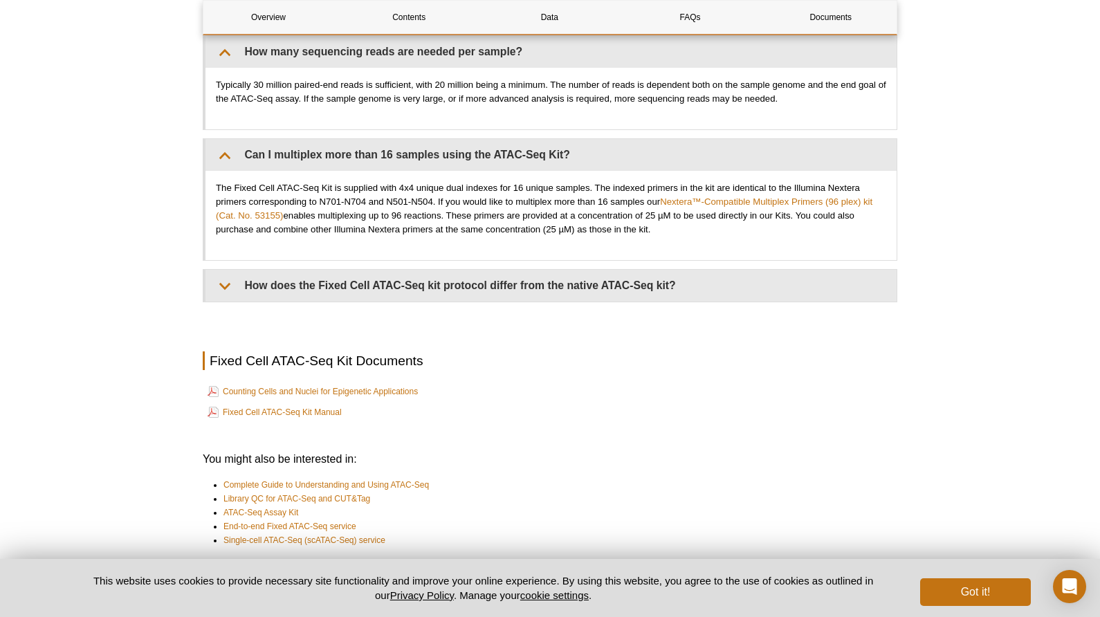
scroll to position [3959, 0]
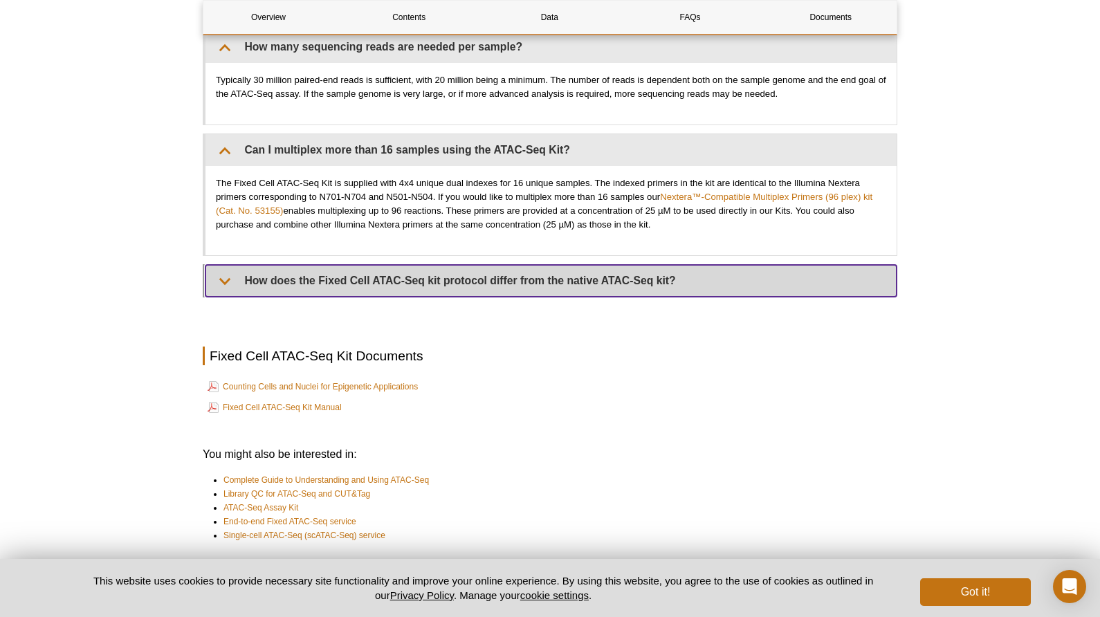
click at [691, 285] on summary "How does the Fixed Cell ATAC-Seq kit protocol differ from the native ATAC-Seq k…" at bounding box center [551, 280] width 691 height 31
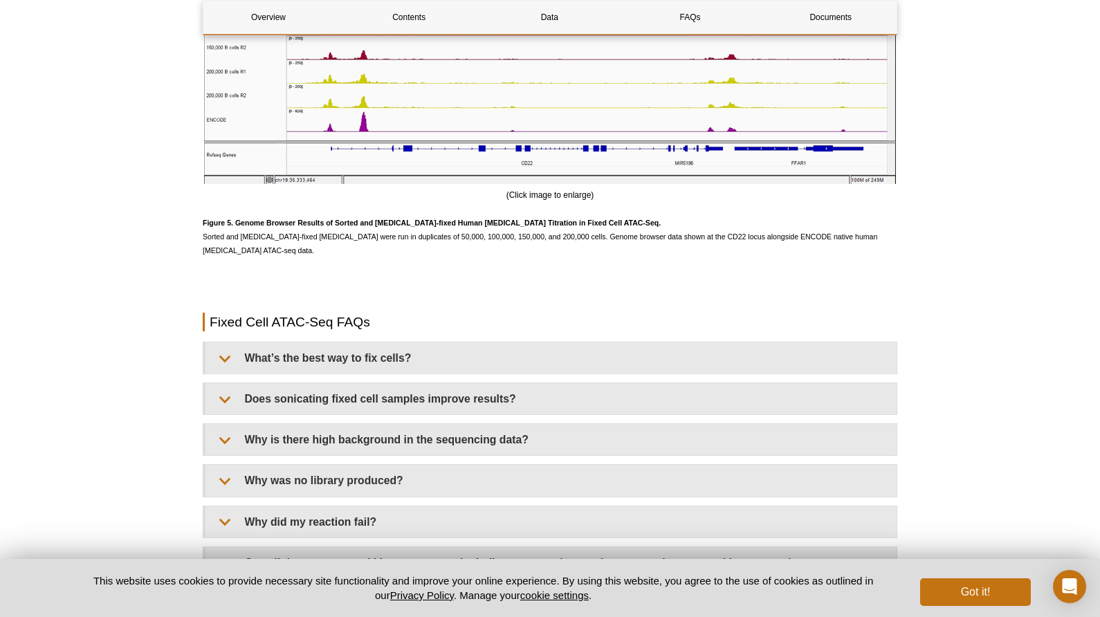
scroll to position [3343, 0]
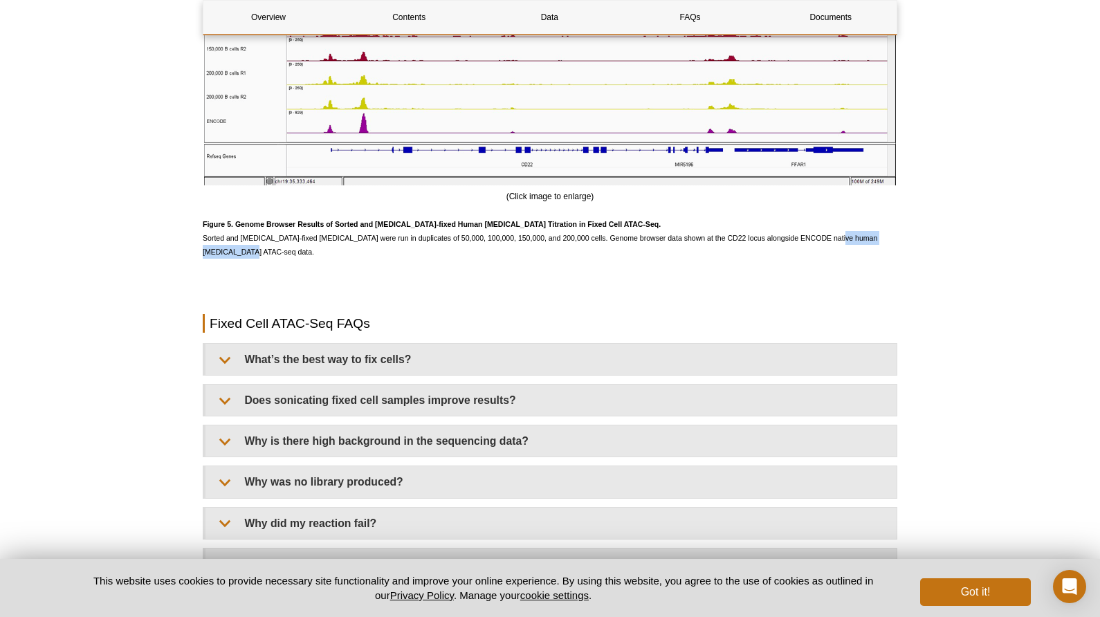
drag, startPoint x: 825, startPoint y: 238, endPoint x: 966, endPoint y: 253, distance: 142.0
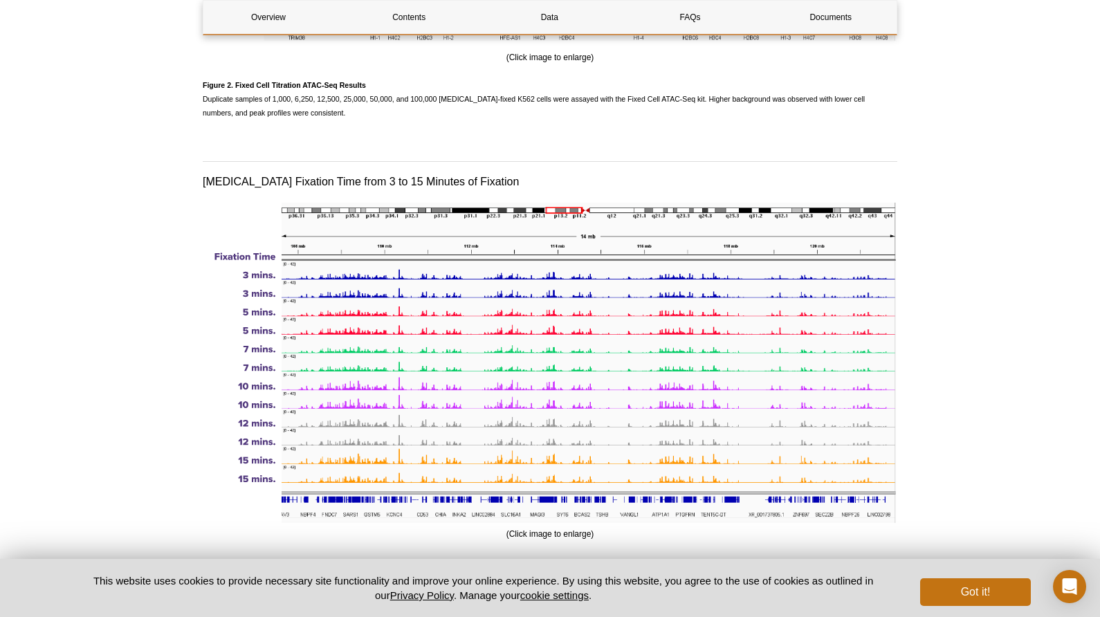
scroll to position [2066, 0]
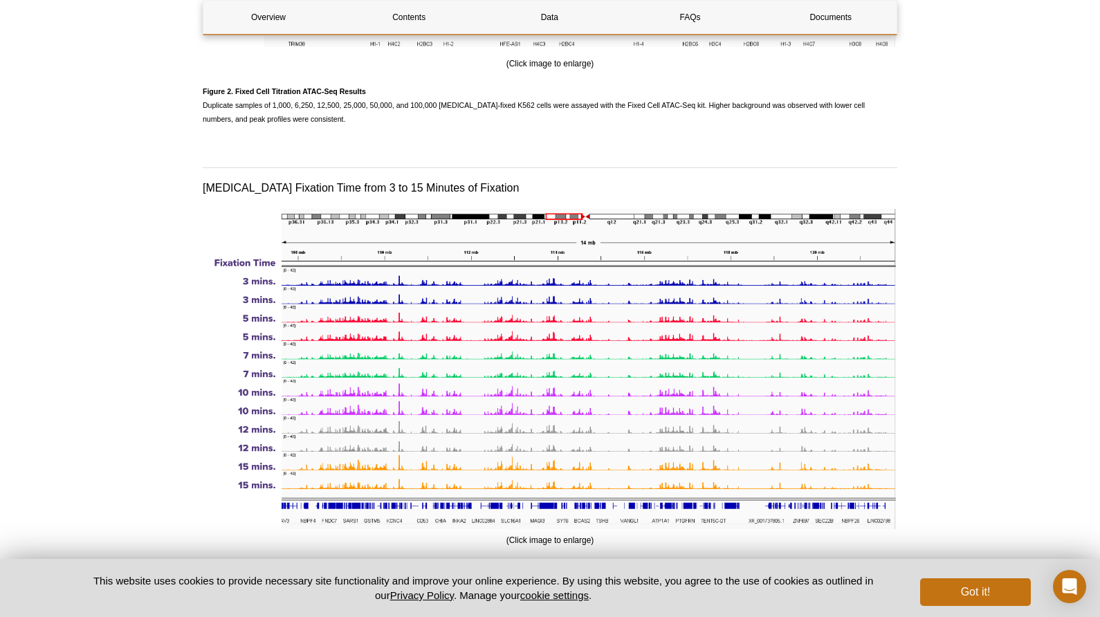
click at [1098, 250] on div "Active Motif Logo Enabling Epigenetics Research 0 Search Skip to content Active…" at bounding box center [550, 466] width 1100 height 5064
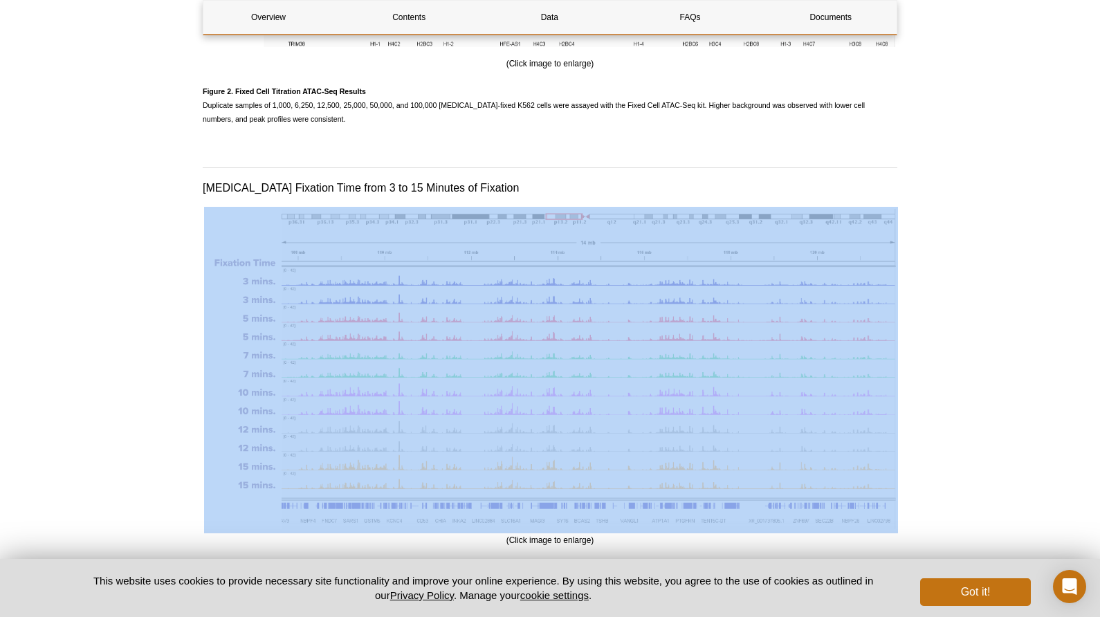
click at [1098, 250] on div "Active Motif Logo Enabling Epigenetics Research 0 Search Skip to content Active…" at bounding box center [550, 466] width 1100 height 5064
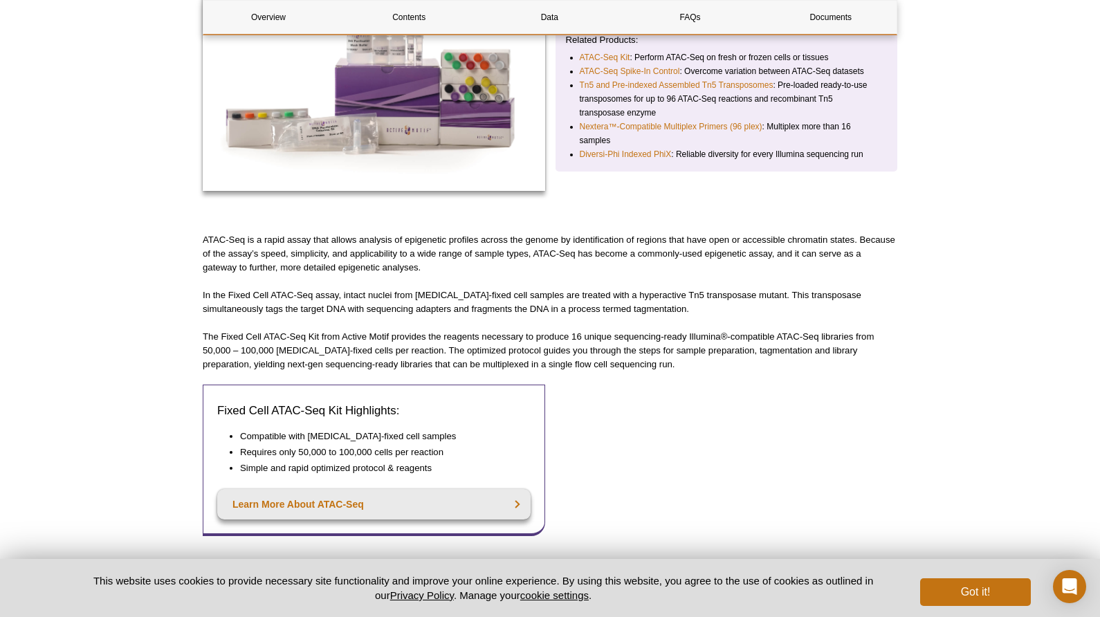
scroll to position [0, 0]
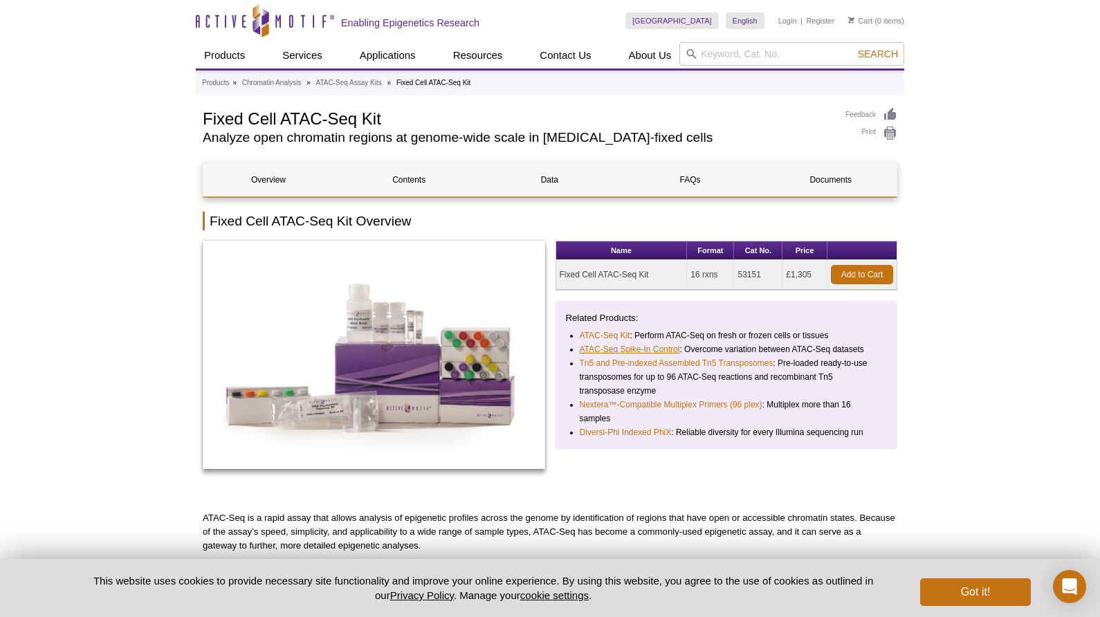
click at [640, 348] on link "ATAC-Seq Spike-In Control" at bounding box center [630, 350] width 100 height 14
